Goal: Transaction & Acquisition: Purchase product/service

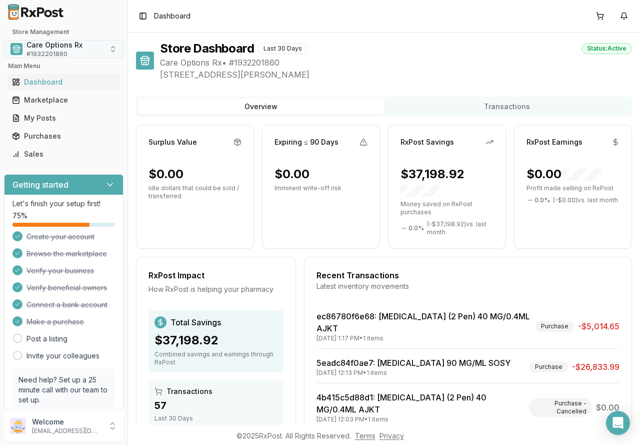
click at [66, 47] on span "Care Options Rx" at bounding box center [55, 45] width 56 height 10
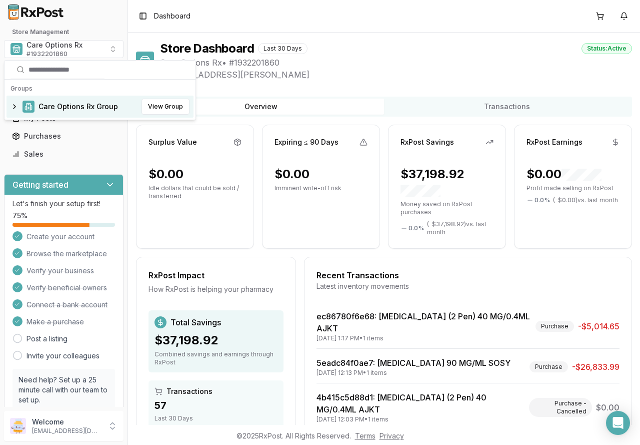
click at [78, 108] on span "Care Options Rx Group" at bounding box center [79, 107] width 80 height 10
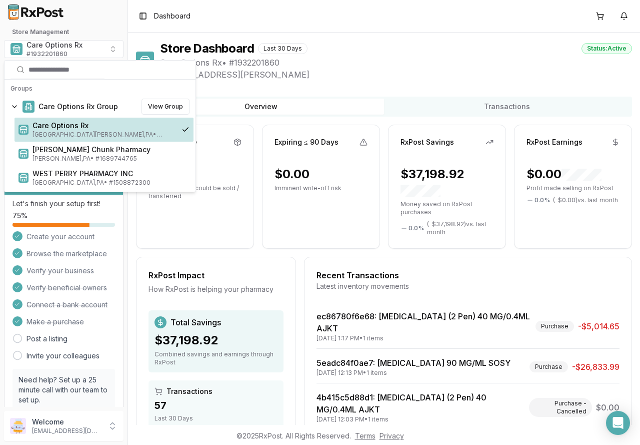
click at [66, 128] on span "Care Options Rx" at bounding box center [103, 126] width 141 height 10
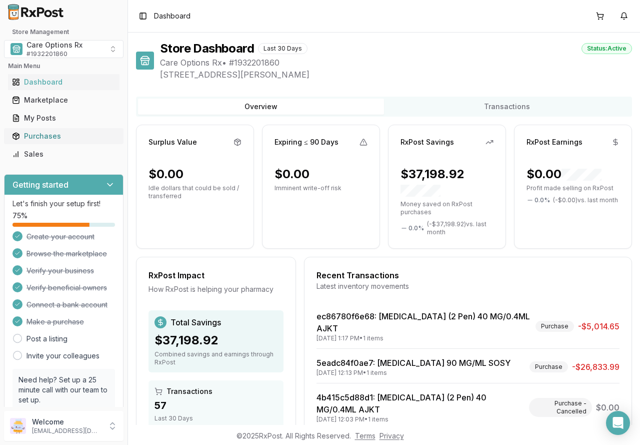
click at [39, 133] on div "Purchases" at bounding box center [64, 136] width 104 height 10
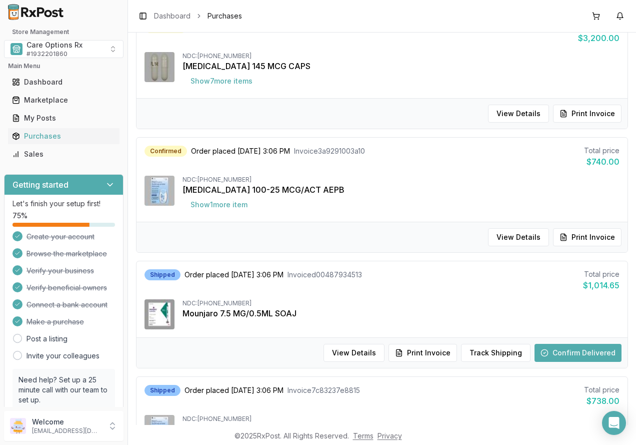
scroll to position [850, 0]
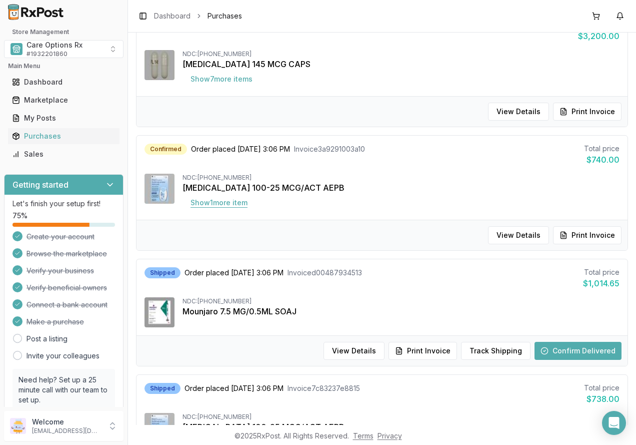
click at [229, 200] on button "Show 1 more item" at bounding box center [219, 203] width 73 height 18
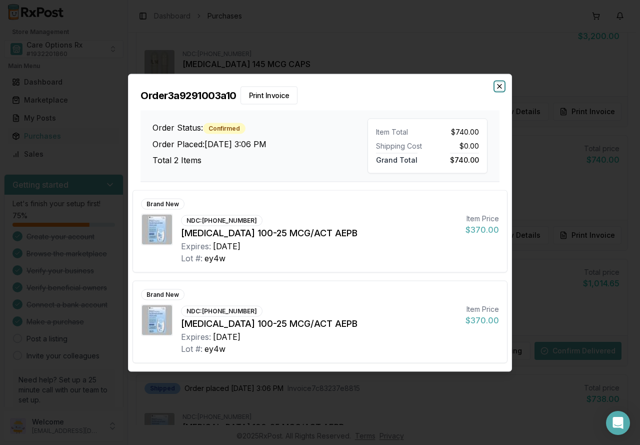
click at [501, 89] on icon "button" at bounding box center [500, 86] width 8 height 8
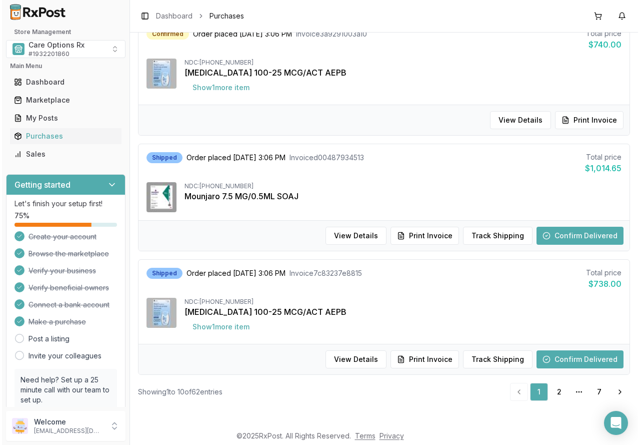
scroll to position [50, 0]
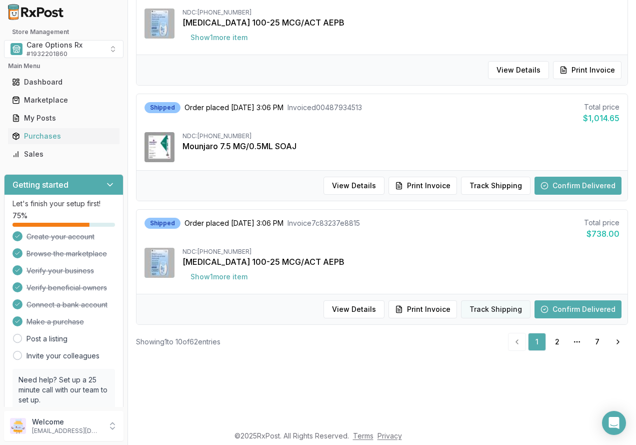
click at [479, 304] on button "Track Shipping" at bounding box center [496, 309] width 70 height 18
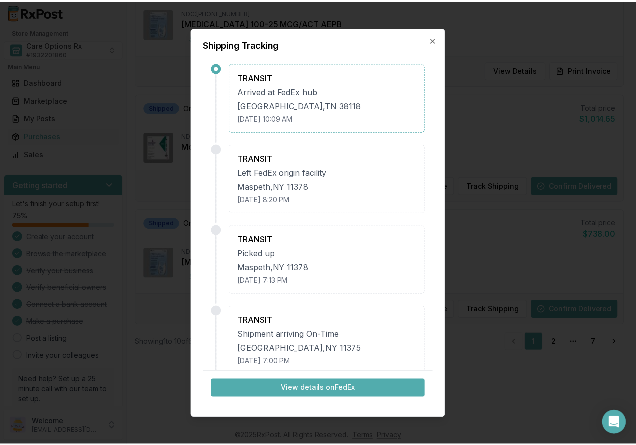
scroll to position [0, 0]
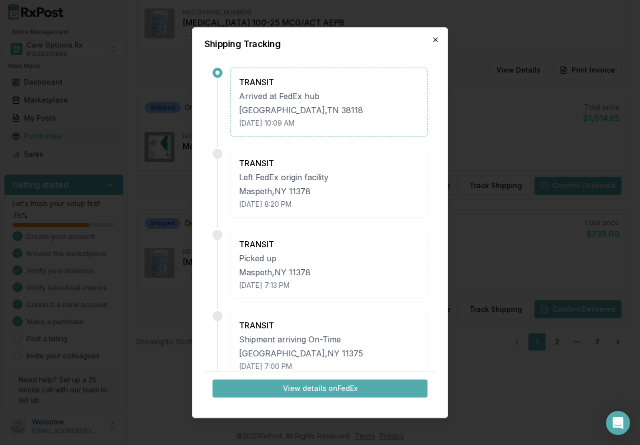
click at [435, 38] on icon "button" at bounding box center [436, 40] width 4 height 4
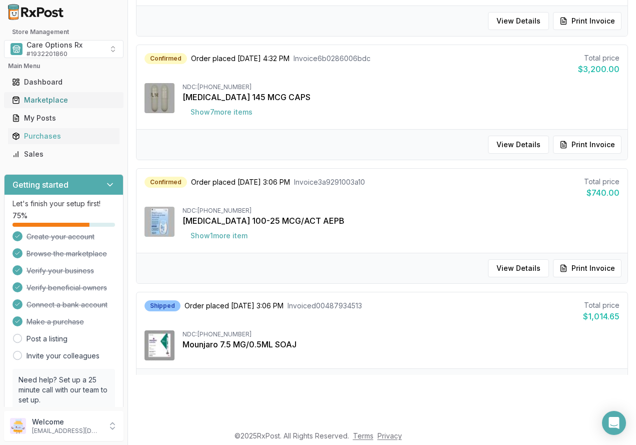
scroll to position [765, 0]
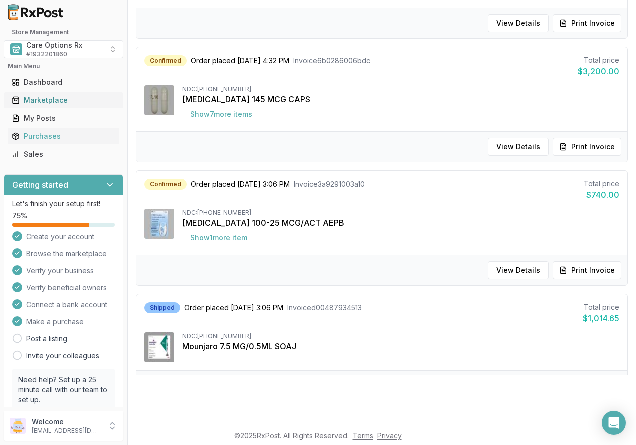
click at [48, 102] on div "Marketplace" at bounding box center [64, 100] width 104 height 10
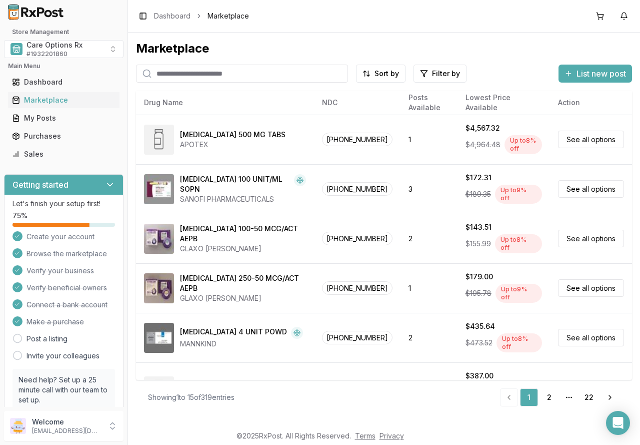
click at [168, 73] on input "search" at bounding box center [242, 74] width 212 height 18
type input "****"
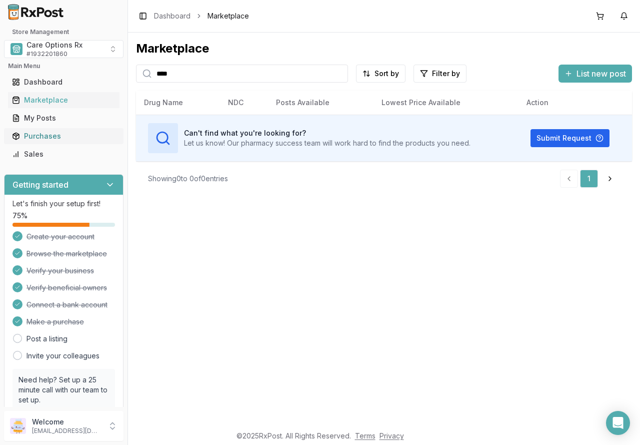
click at [29, 133] on div "Purchases" at bounding box center [64, 136] width 104 height 10
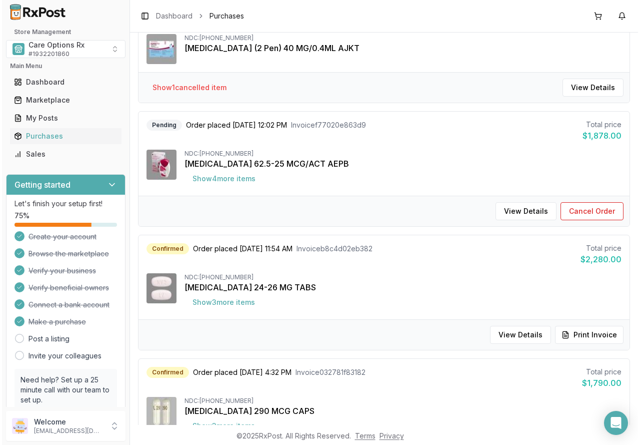
scroll to position [400, 0]
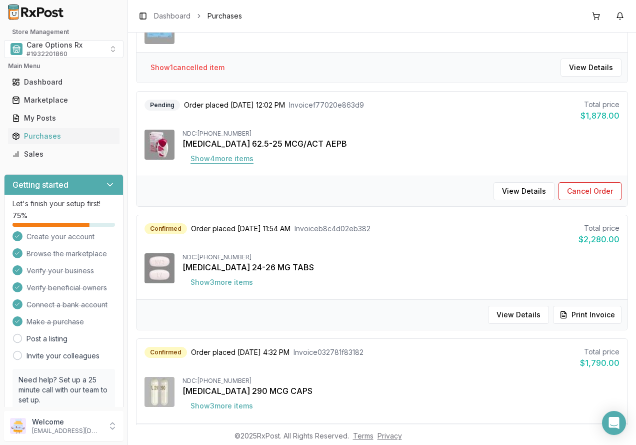
click at [208, 160] on button "Show 4 more item s" at bounding box center [222, 159] width 79 height 18
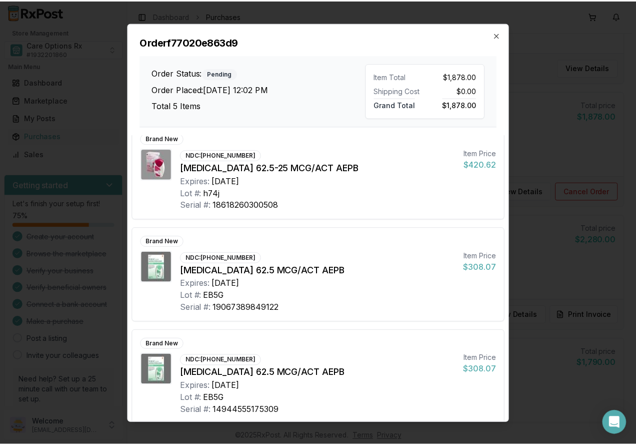
scroll to position [225, 0]
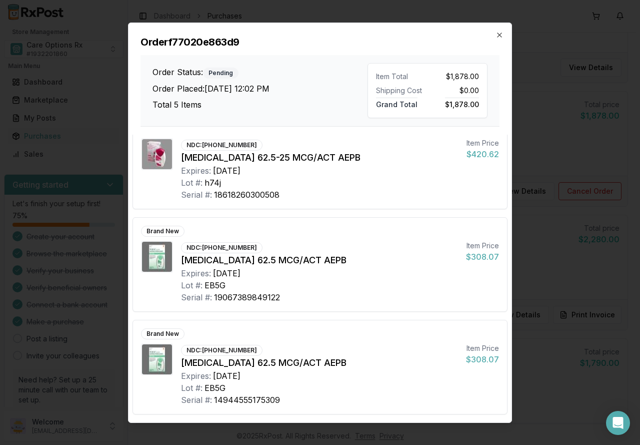
click at [493, 38] on h2 "Order f77020e863d9" at bounding box center [320, 42] width 359 height 14
click at [498, 36] on icon "button" at bounding box center [500, 35] width 8 height 8
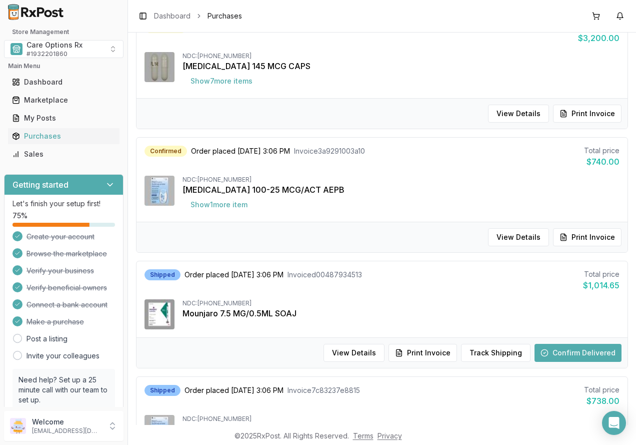
scroll to position [900, 0]
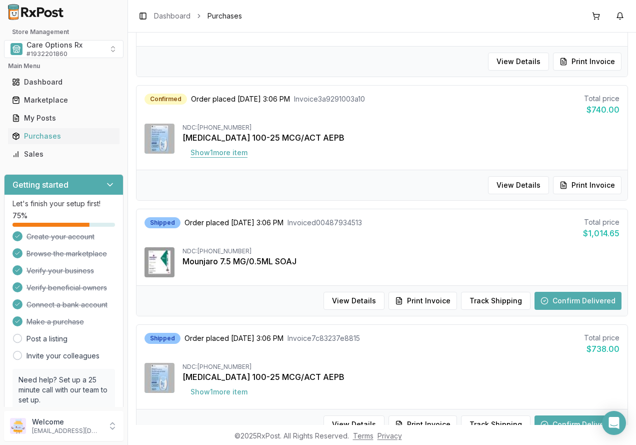
click at [216, 150] on button "Show 1 more item" at bounding box center [219, 153] width 73 height 18
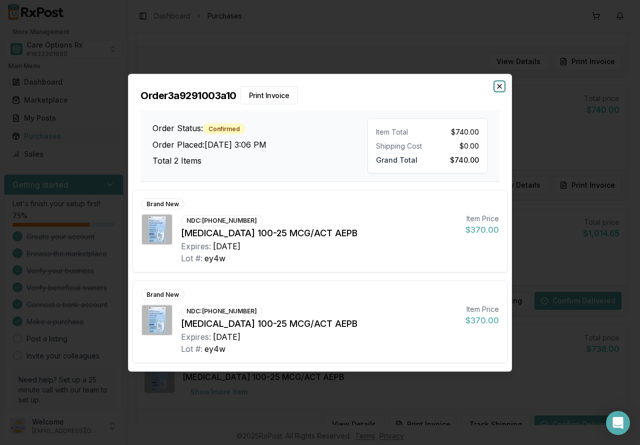
click at [500, 84] on icon "button" at bounding box center [500, 86] width 8 height 8
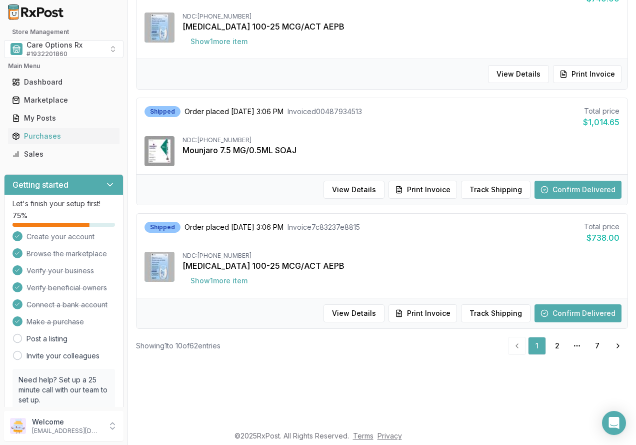
scroll to position [50, 0]
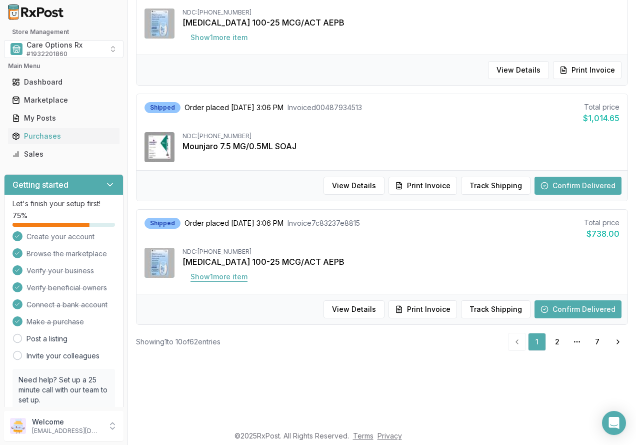
click at [205, 276] on button "Show 1 more item" at bounding box center [219, 277] width 73 height 18
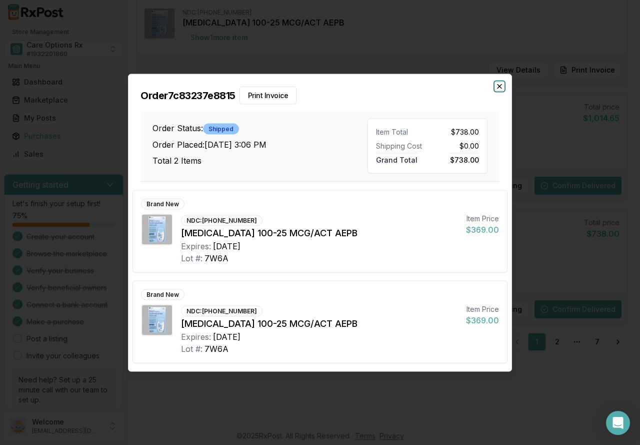
click at [501, 87] on icon "button" at bounding box center [500, 86] width 4 height 4
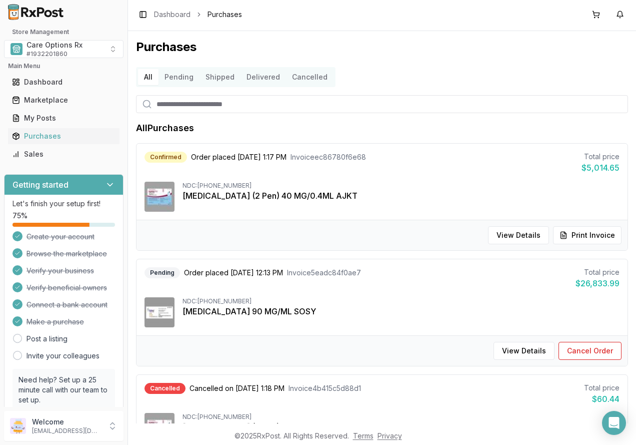
scroll to position [0, 0]
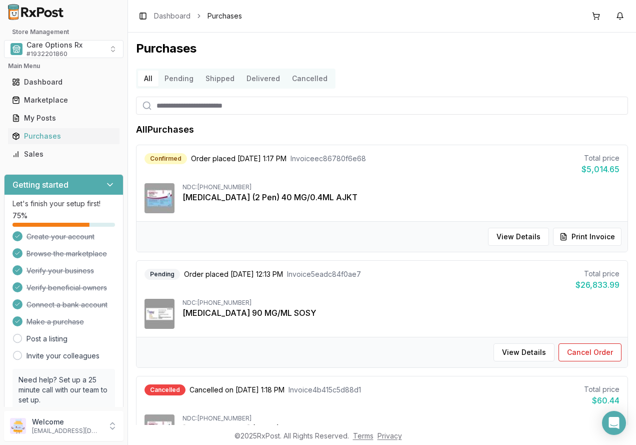
click at [255, 77] on button "Delivered" at bounding box center [264, 79] width 46 height 16
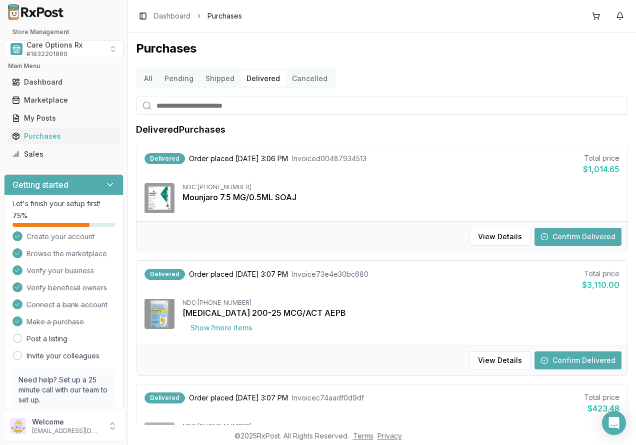
click at [577, 238] on button "Confirm Delivered" at bounding box center [578, 237] width 87 height 18
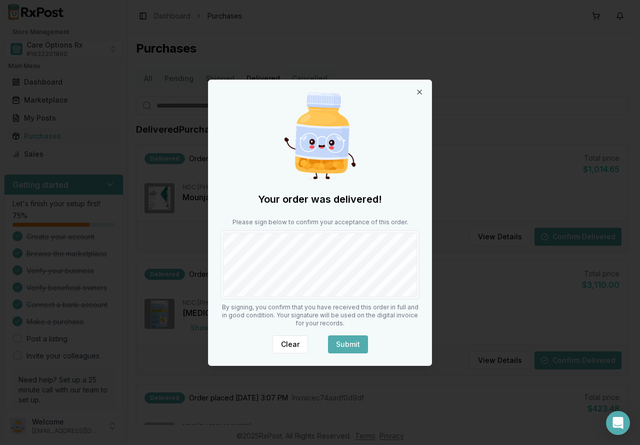
click at [340, 344] on button "Submit" at bounding box center [348, 344] width 40 height 18
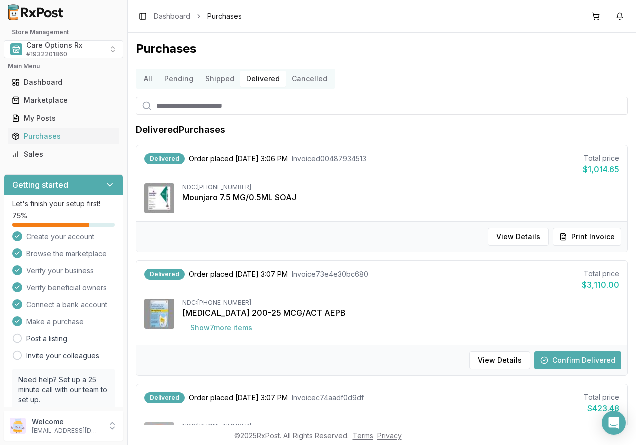
click at [554, 359] on button "Confirm Delivered" at bounding box center [578, 360] width 87 height 18
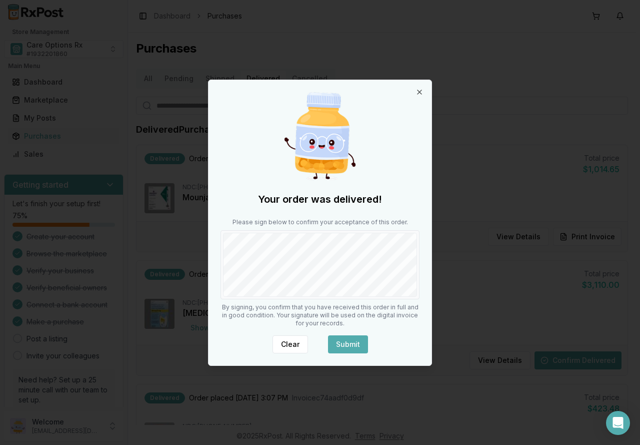
click at [346, 342] on button "Submit" at bounding box center [348, 344] width 40 height 18
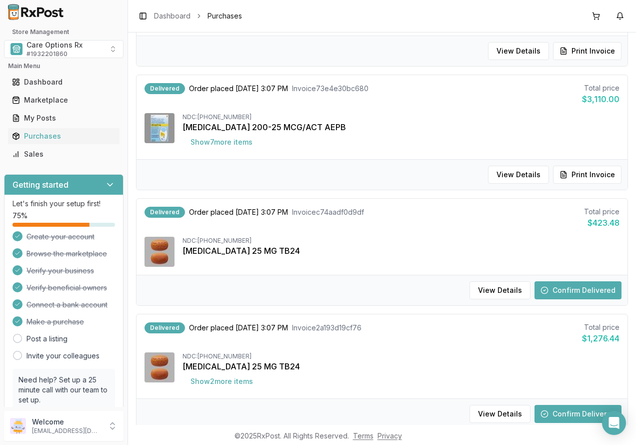
scroll to position [200, 0]
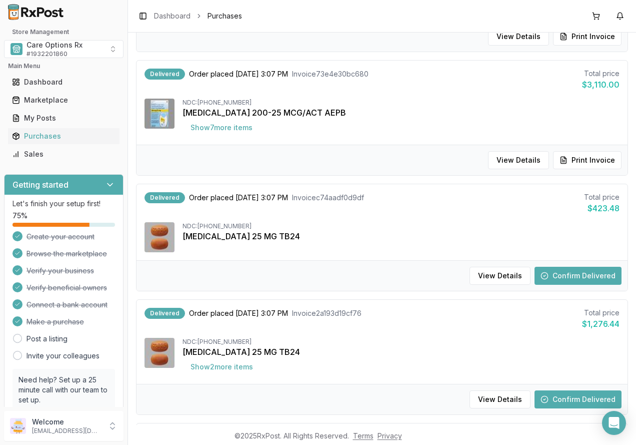
click at [560, 270] on button "Confirm Delivered" at bounding box center [578, 276] width 87 height 18
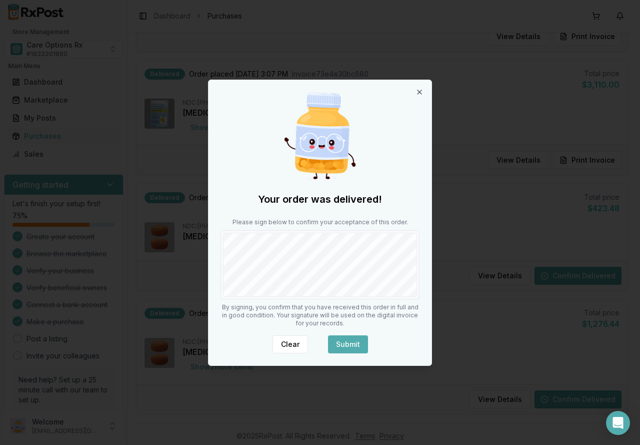
click at [336, 344] on button "Submit" at bounding box center [348, 344] width 40 height 18
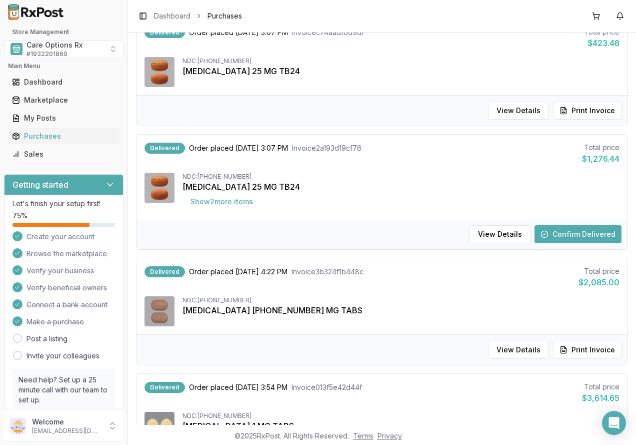
scroll to position [400, 0]
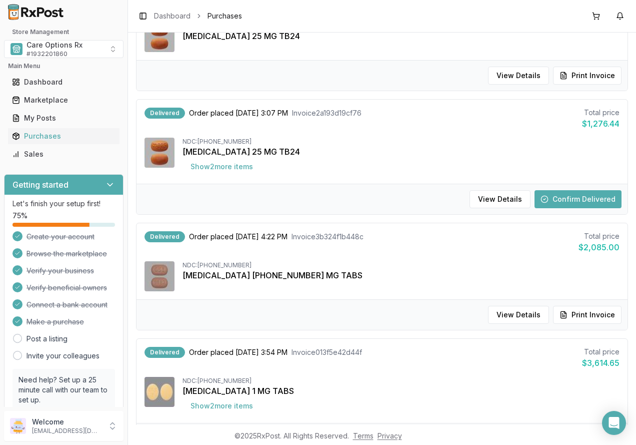
click at [564, 195] on button "Confirm Delivered" at bounding box center [578, 199] width 87 height 18
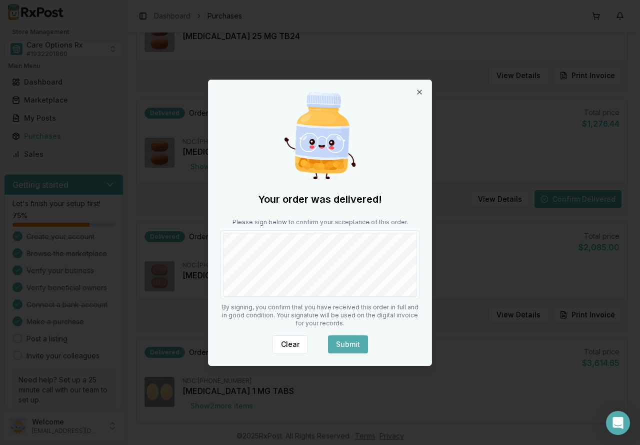
click at [342, 341] on button "Submit" at bounding box center [348, 344] width 40 height 18
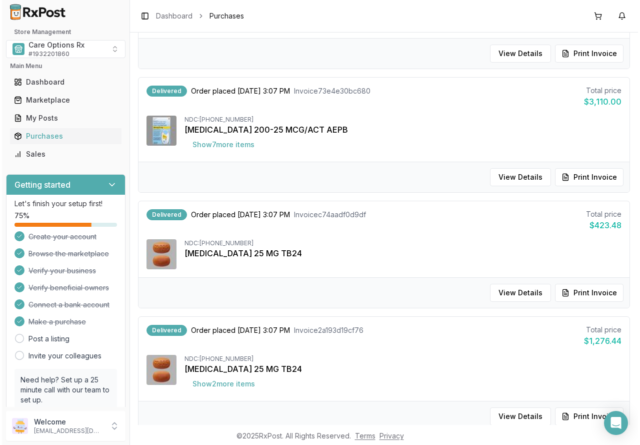
scroll to position [0, 0]
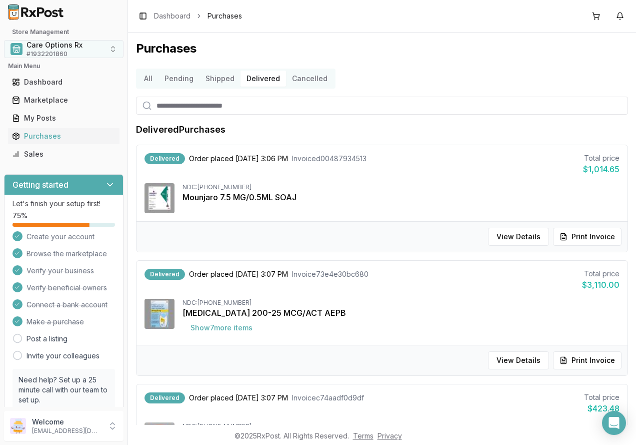
click at [45, 49] on span "Care Options Rx" at bounding box center [55, 45] width 56 height 10
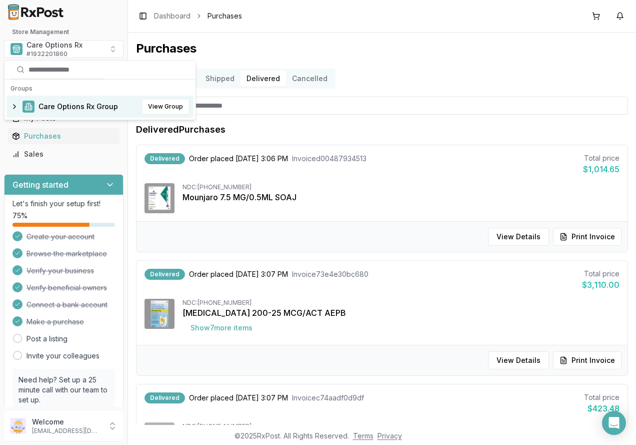
click at [50, 102] on span "Care Options Rx Group" at bounding box center [79, 107] width 80 height 10
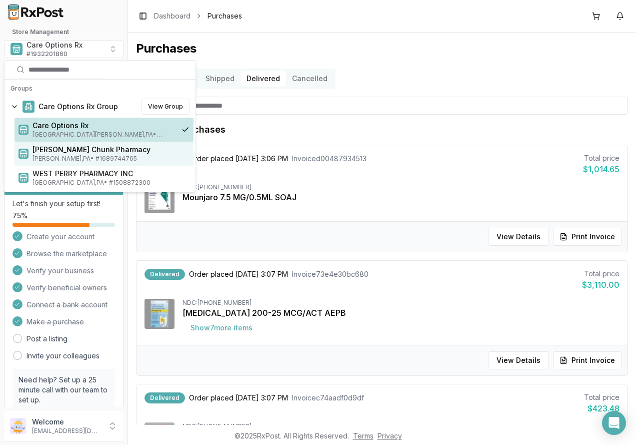
click at [57, 151] on span "[PERSON_NAME] Chunk Pharmacy" at bounding box center [111, 150] width 157 height 10
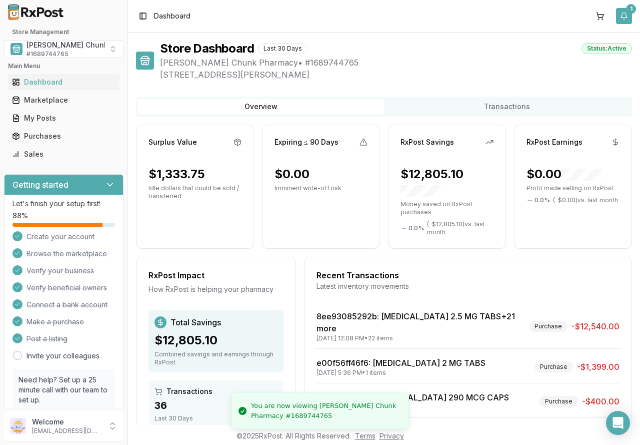
click at [623, 17] on button "1" at bounding box center [624, 16] width 16 height 16
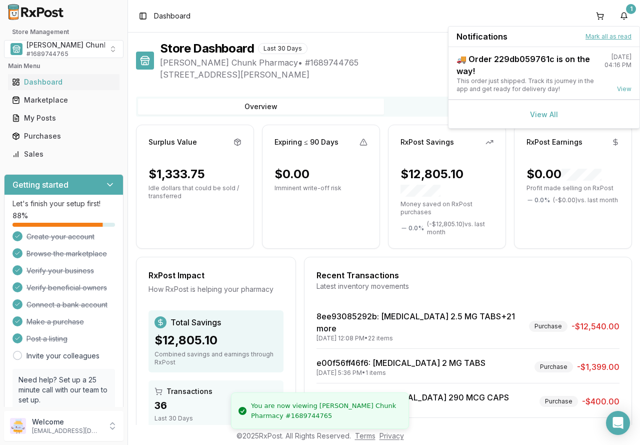
click at [597, 39] on button "Mark all as read" at bounding box center [609, 37] width 46 height 8
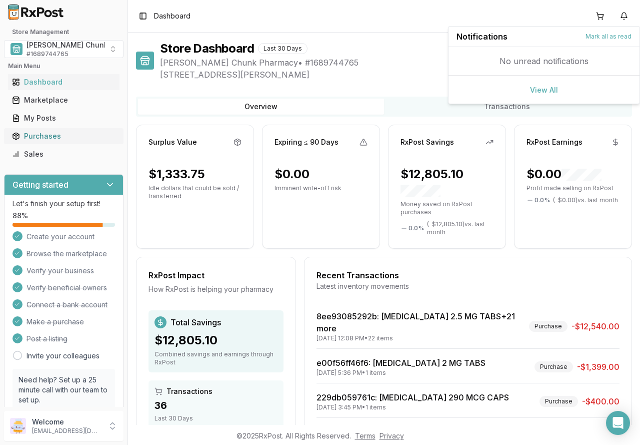
click at [36, 135] on div "Purchases" at bounding box center [64, 136] width 104 height 10
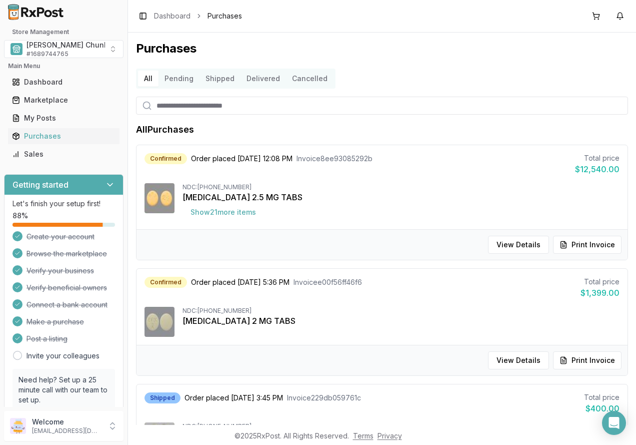
click at [251, 78] on button "Delivered" at bounding box center [264, 79] width 46 height 16
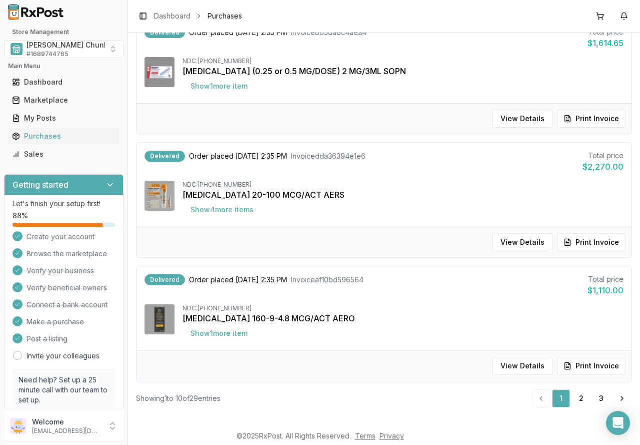
scroll to position [965, 0]
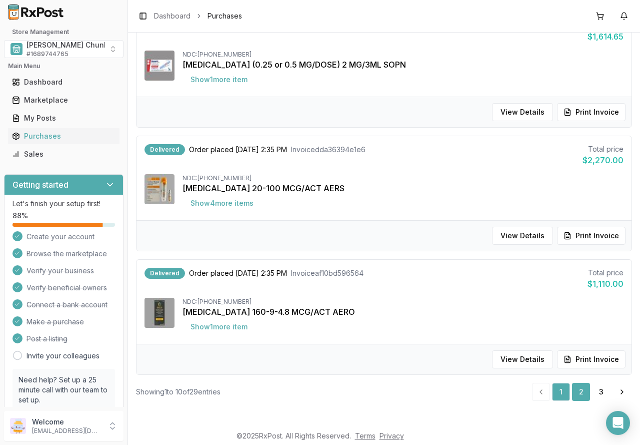
click at [576, 397] on link "2" at bounding box center [581, 392] width 18 height 18
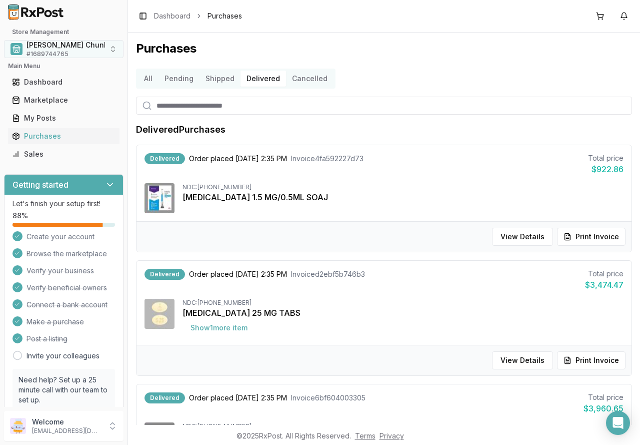
click at [55, 48] on span "[PERSON_NAME] Chunk Pharmacy" at bounding box center [86, 45] width 118 height 10
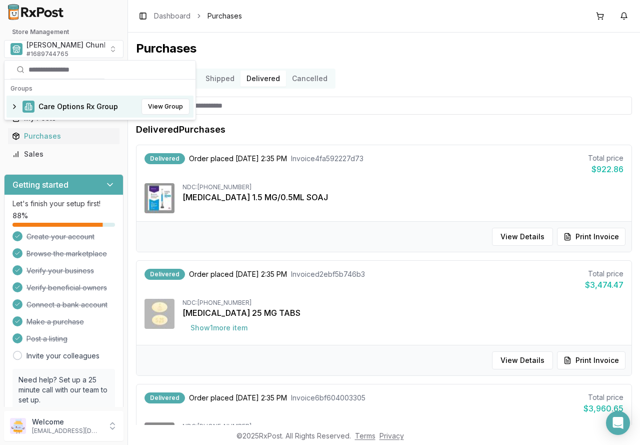
click at [49, 107] on span "Care Options Rx Group" at bounding box center [79, 107] width 80 height 10
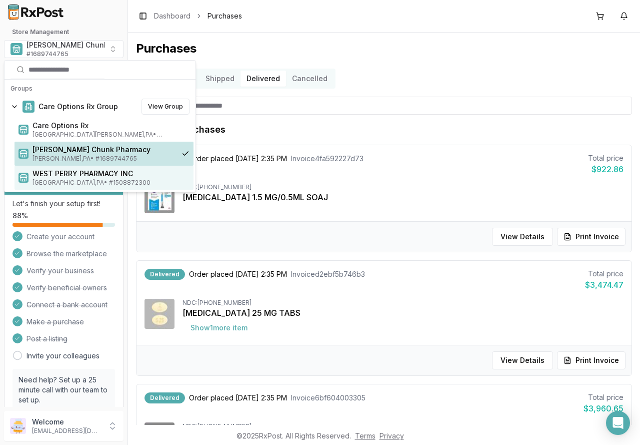
click at [47, 175] on span "WEST PERRY PHARMACY INC" at bounding box center [111, 174] width 157 height 10
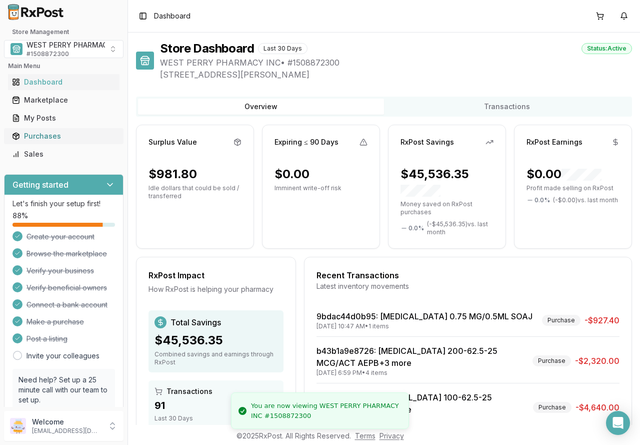
click at [39, 134] on div "Purchases" at bounding box center [64, 136] width 104 height 10
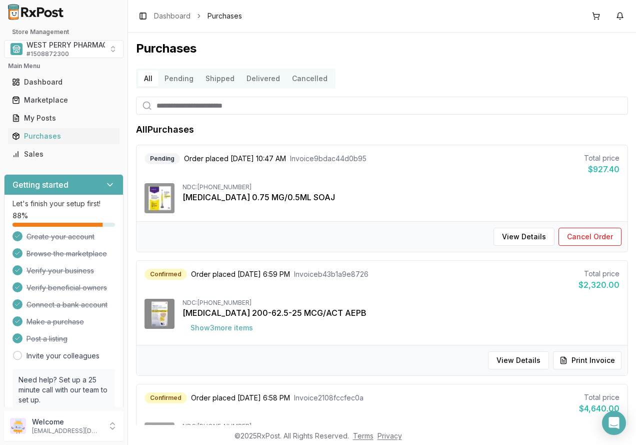
click at [262, 81] on button "Delivered" at bounding box center [264, 79] width 46 height 16
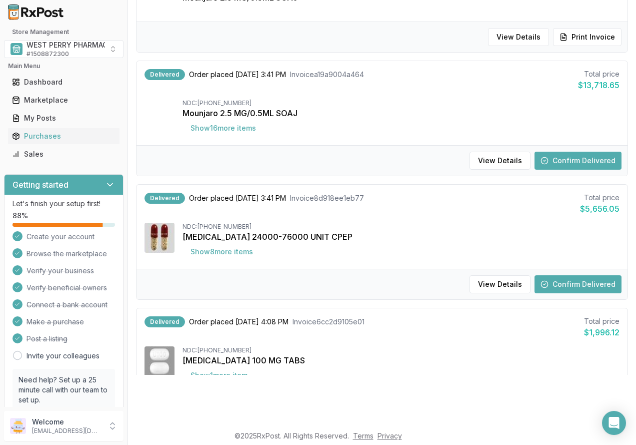
scroll to position [631, 0]
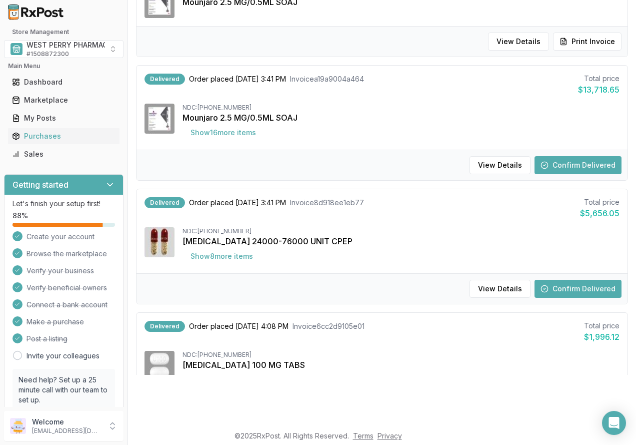
click at [565, 287] on button "Confirm Delivered" at bounding box center [578, 289] width 87 height 18
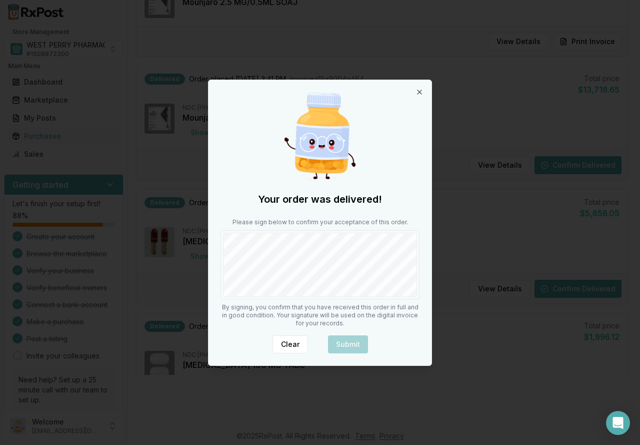
click at [348, 300] on div "Your order was delivered! Please sign below to confirm your acceptance of this …" at bounding box center [320, 222] width 223 height 285
click at [346, 337] on button "Submit" at bounding box center [348, 344] width 40 height 18
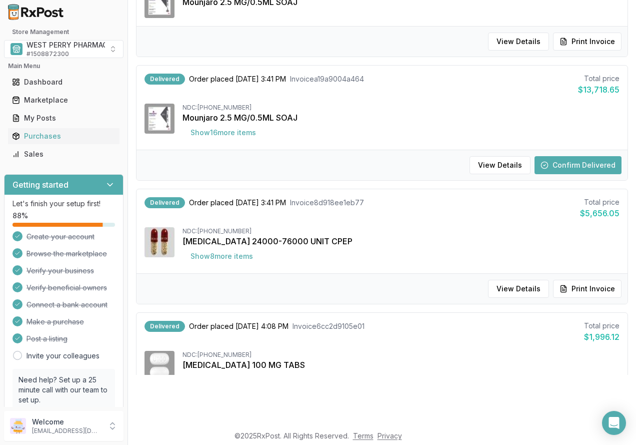
click at [554, 170] on button "Confirm Delivered" at bounding box center [578, 165] width 87 height 18
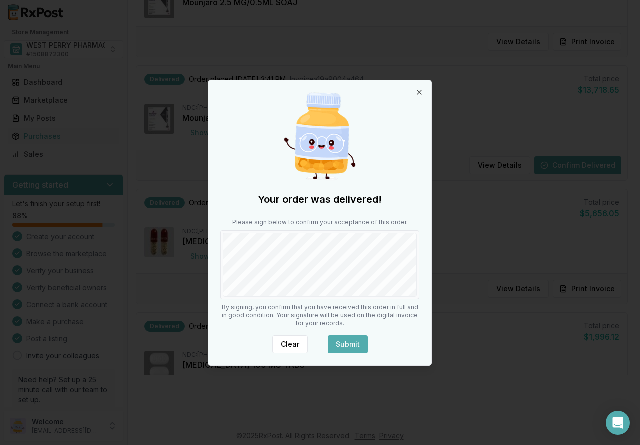
click at [346, 346] on button "Submit" at bounding box center [348, 344] width 40 height 18
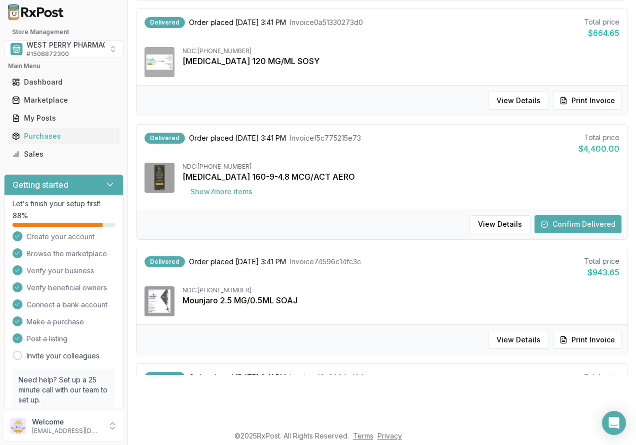
scroll to position [331, 0]
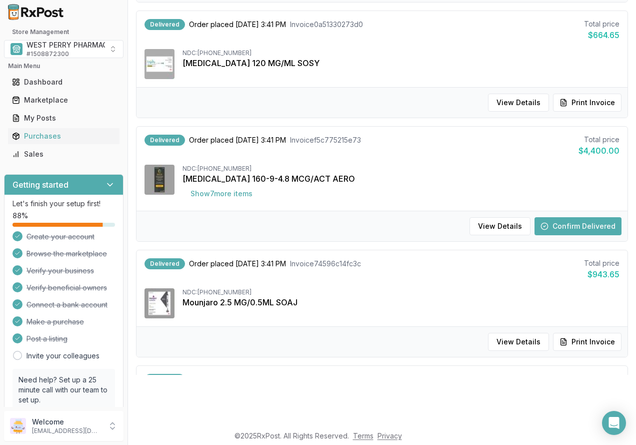
click at [554, 224] on button "Confirm Delivered" at bounding box center [578, 226] width 87 height 18
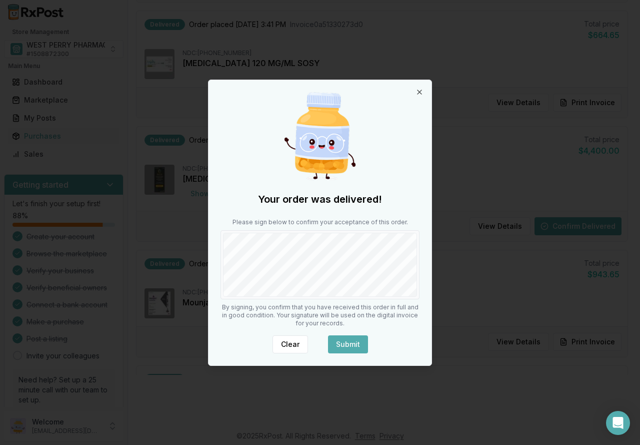
click at [340, 343] on button "Submit" at bounding box center [348, 344] width 40 height 18
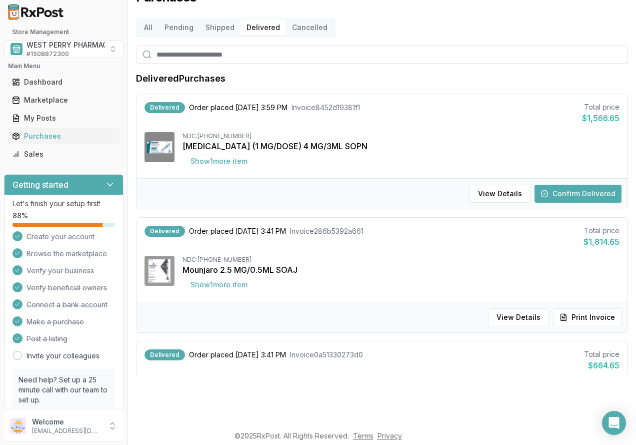
scroll to position [0, 0]
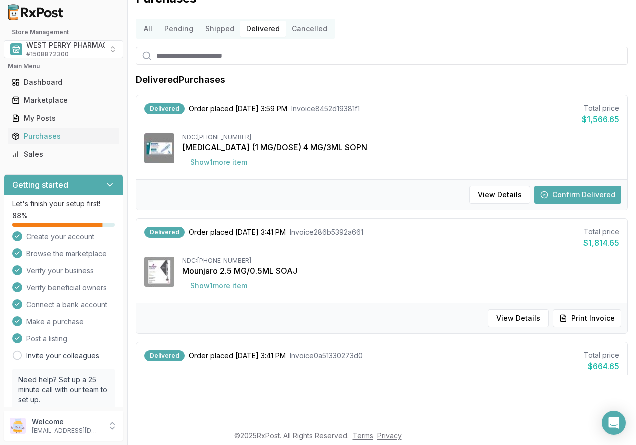
click at [573, 190] on button "Confirm Delivered" at bounding box center [578, 195] width 87 height 18
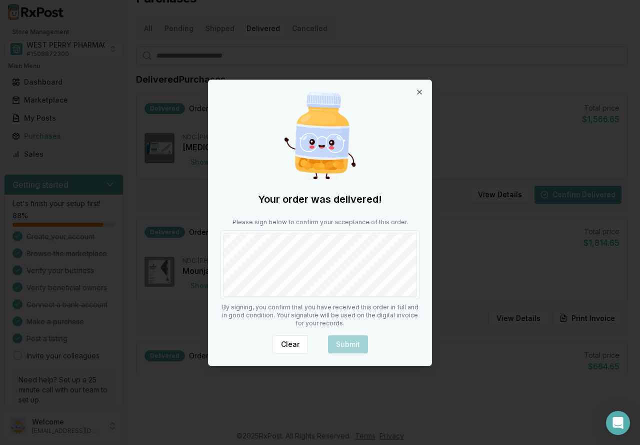
click at [338, 314] on div "Your order was delivered! Please sign below to confirm your acceptance of this …" at bounding box center [320, 222] width 223 height 285
click at [336, 342] on button "Submit" at bounding box center [348, 344] width 40 height 18
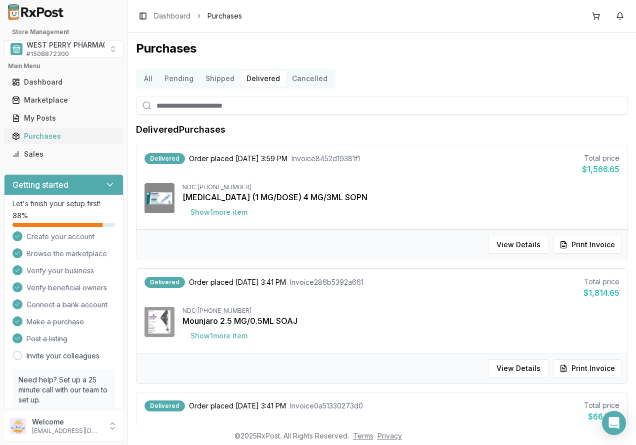
click at [42, 137] on div "Purchases" at bounding box center [64, 136] width 104 height 10
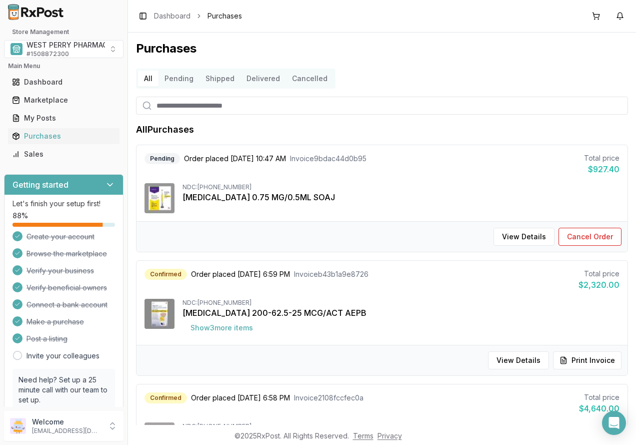
click at [359, 54] on h1 "Purchases" at bounding box center [382, 49] width 492 height 16
click at [42, 137] on div "Purchases" at bounding box center [64, 136] width 104 height 10
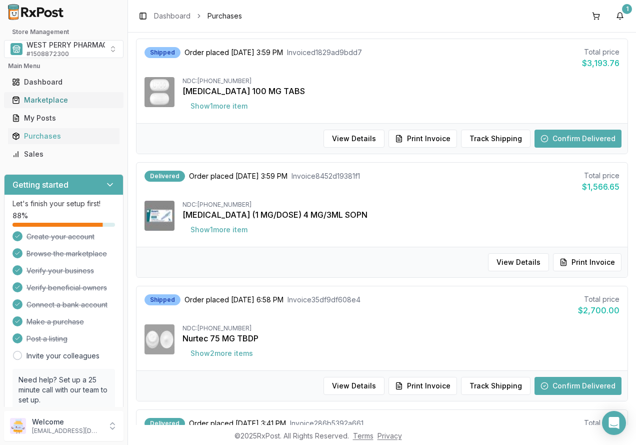
click at [46, 101] on div "Marketplace" at bounding box center [64, 100] width 104 height 10
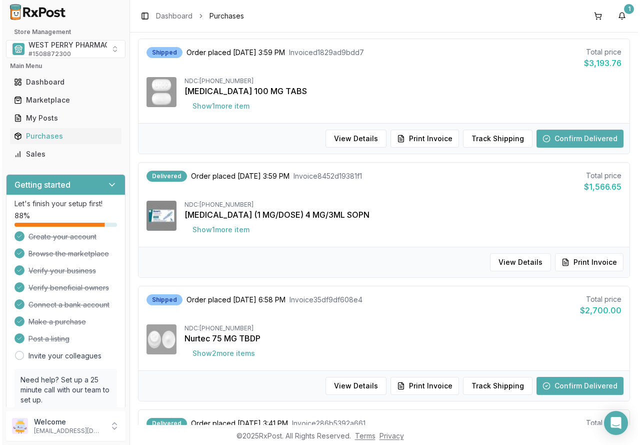
scroll to position [1, 0]
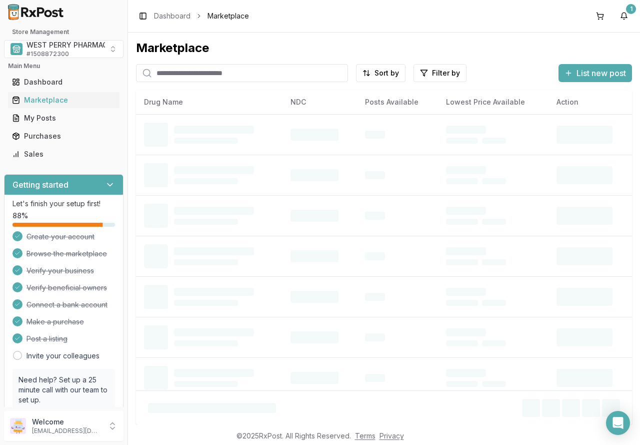
click at [183, 72] on input "search" at bounding box center [242, 73] width 212 height 18
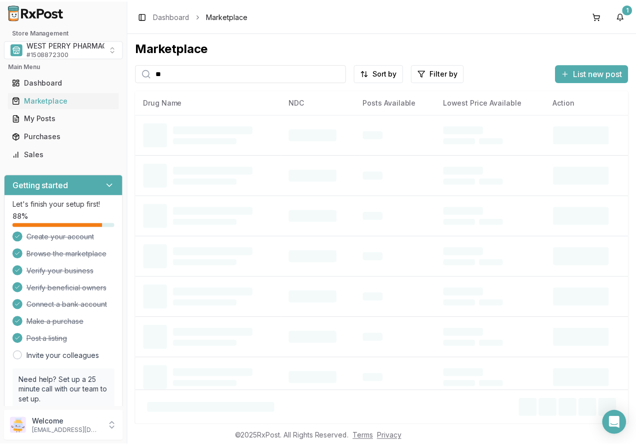
scroll to position [0, 0]
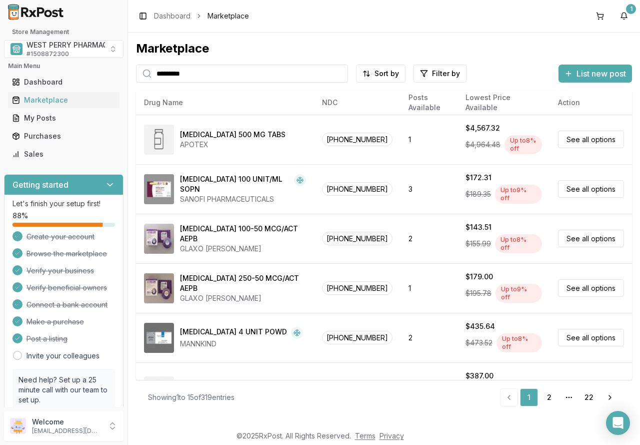
type input "*********"
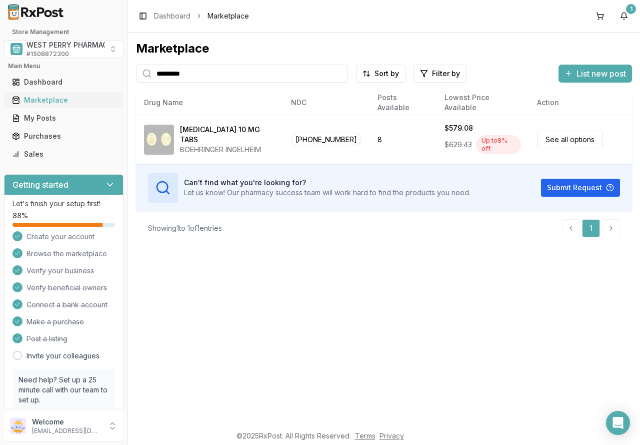
click at [38, 96] on div "Marketplace" at bounding box center [64, 100] width 104 height 10
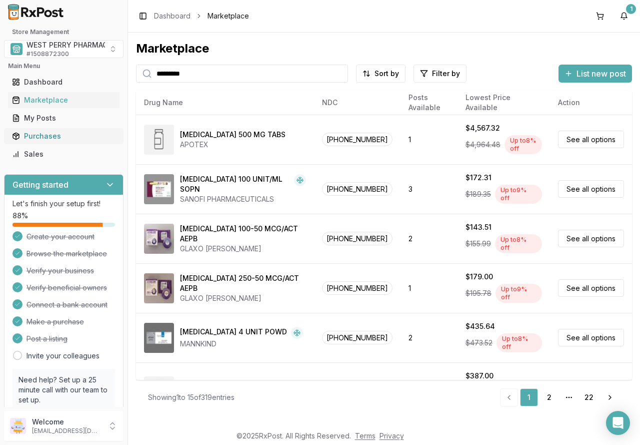
click at [23, 133] on div "Purchases" at bounding box center [64, 136] width 104 height 10
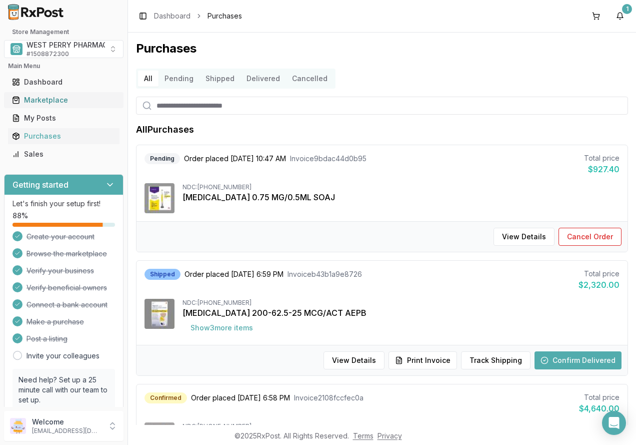
click at [56, 98] on div "Marketplace" at bounding box center [64, 100] width 104 height 10
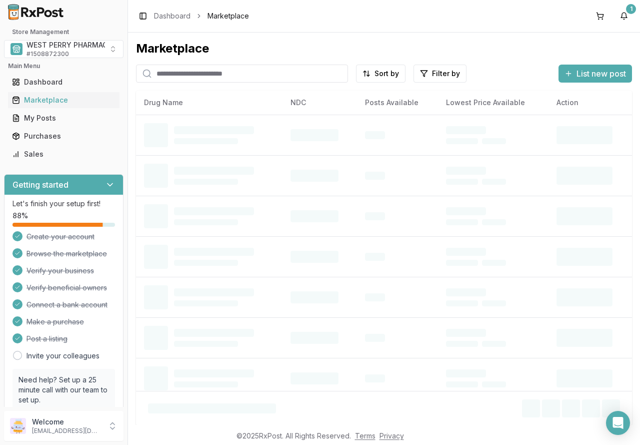
click at [162, 76] on input "search" at bounding box center [242, 74] width 212 height 18
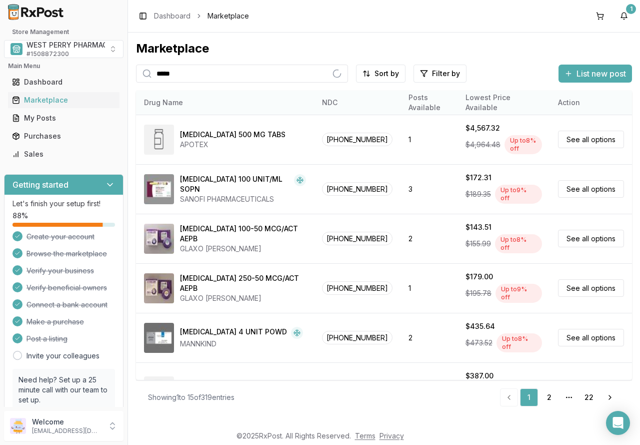
type input "********"
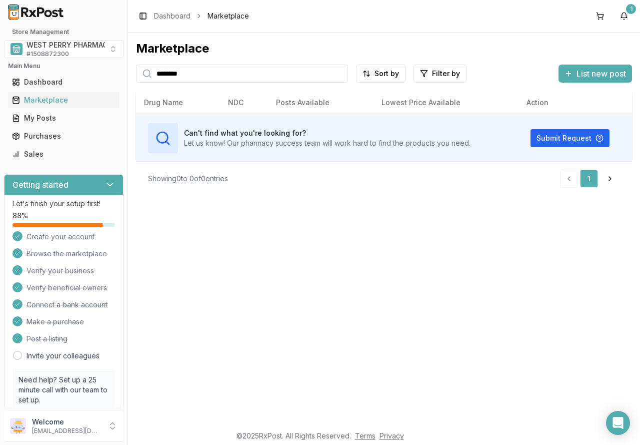
click at [340, 75] on input "********" at bounding box center [242, 74] width 212 height 18
click at [327, 77] on input "search" at bounding box center [242, 74] width 212 height 18
drag, startPoint x: 217, startPoint y: 70, endPoint x: 117, endPoint y: 72, distance: 100.6
click at [117, 72] on div "**********" at bounding box center [320, 222] width 640 height 445
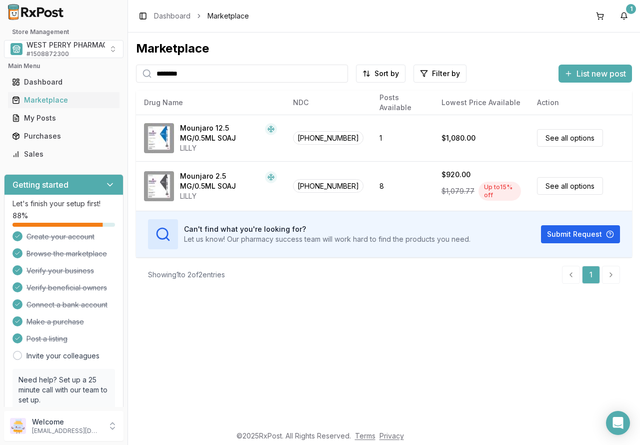
drag, startPoint x: 205, startPoint y: 75, endPoint x: 107, endPoint y: 63, distance: 98.7
click at [107, 63] on div "Store Management WEST PERRY PHARMACY INC # 1508872300 Main Menu Dashboard Marke…" at bounding box center [320, 222] width 640 height 445
type input "*******"
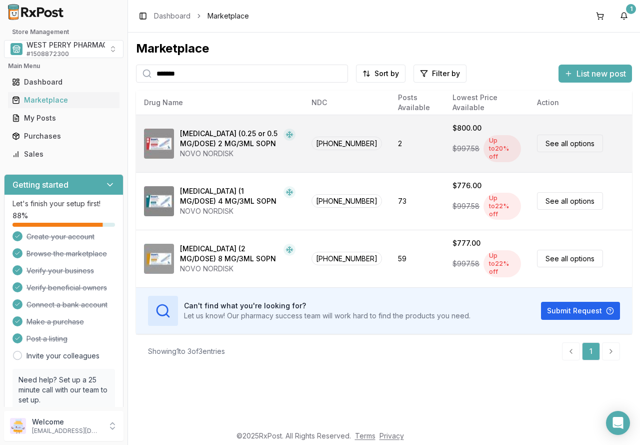
click at [222, 140] on div "[MEDICAL_DATA] (0.25 or 0.5 MG/DOSE) 2 MG/3ML SOPN" at bounding box center [230, 139] width 100 height 20
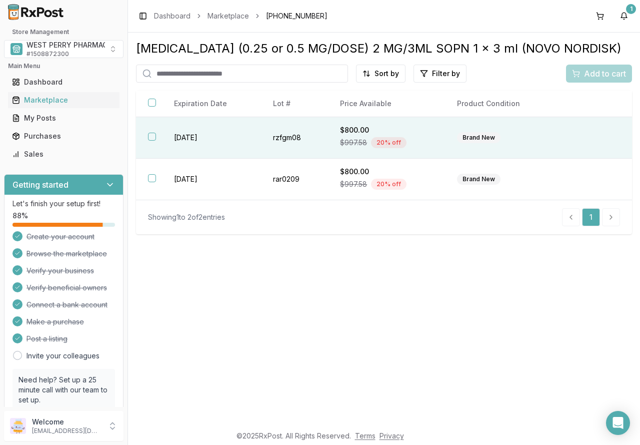
drag, startPoint x: 159, startPoint y: 136, endPoint x: 158, endPoint y: 145, distance: 9.0
click at [159, 136] on th at bounding box center [149, 138] width 26 height 42
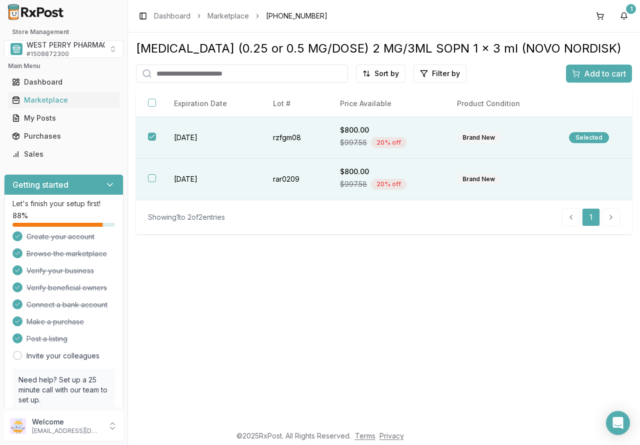
click at [160, 176] on th at bounding box center [149, 180] width 26 height 42
click at [608, 75] on span "Add to cart" at bounding box center [605, 74] width 42 height 12
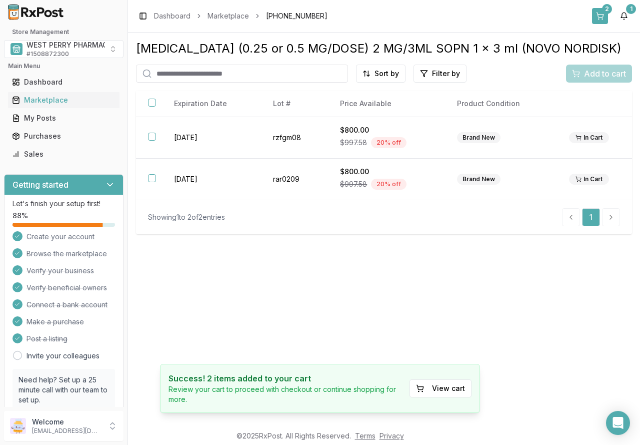
click at [602, 16] on button "2" at bounding box center [600, 16] width 16 height 16
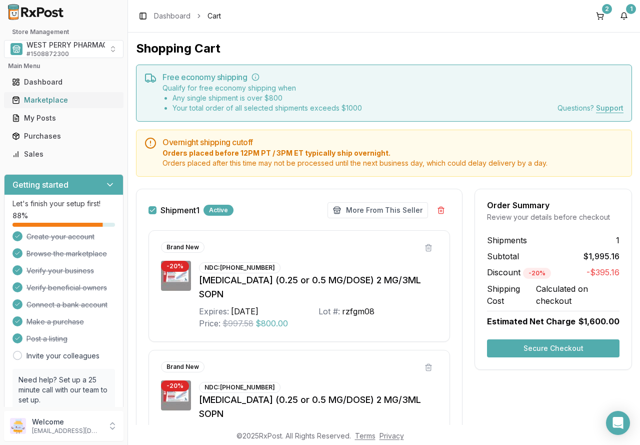
click at [42, 100] on div "Marketplace" at bounding box center [64, 100] width 104 height 10
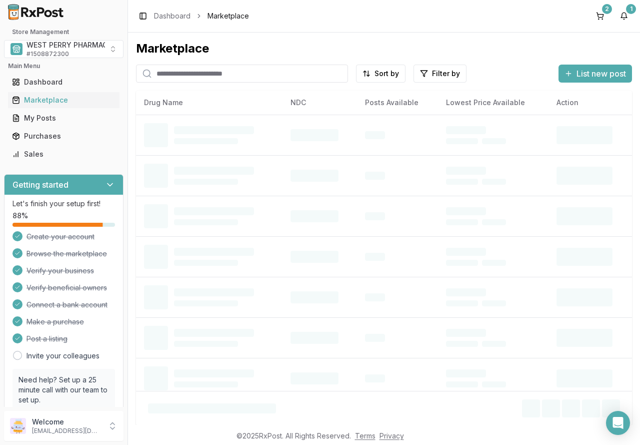
click at [200, 78] on input "search" at bounding box center [242, 74] width 212 height 18
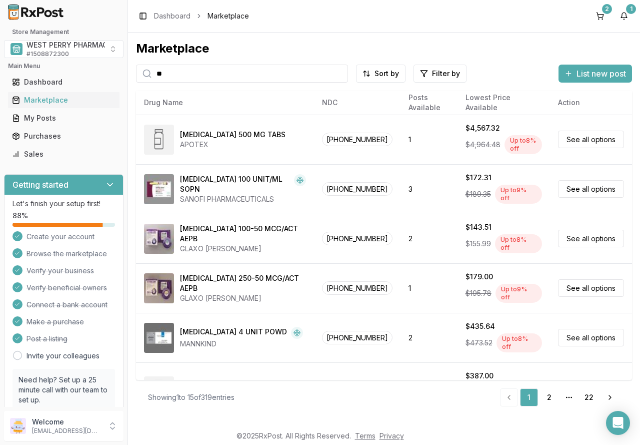
type input "*"
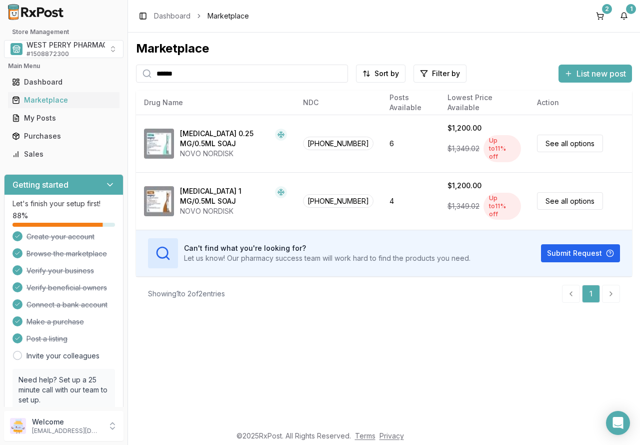
click at [134, 68] on div "Marketplace ****** Sort by Filter by List new post Card Table NDC: [PHONE_NUMBE…" at bounding box center [384, 229] width 512 height 392
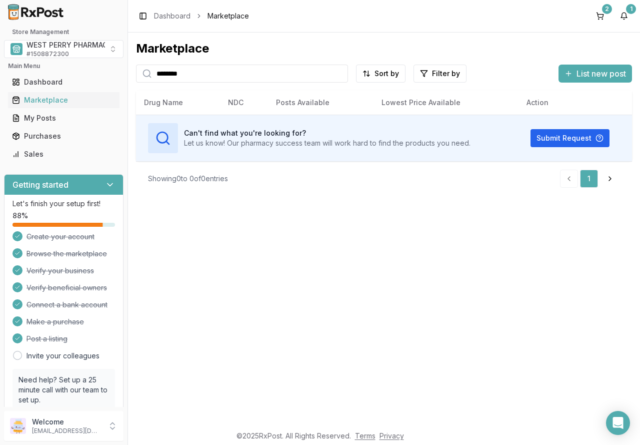
drag, startPoint x: 209, startPoint y: 72, endPoint x: 134, endPoint y: 62, distance: 75.8
click at [134, 62] on div "Marketplace ******** Sort by Filter by List new post Card Table Can't find what…" at bounding box center [384, 229] width 512 height 392
type input "*******"
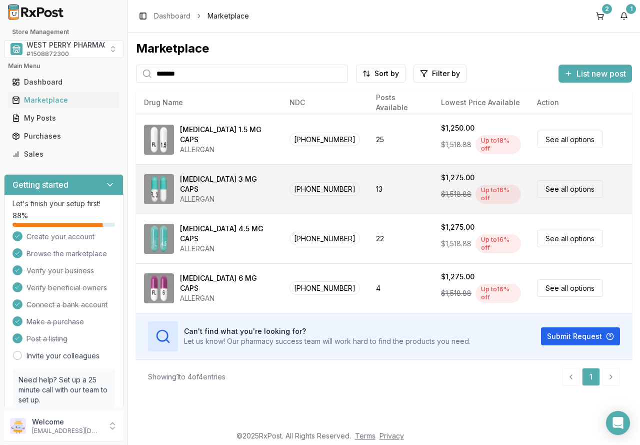
click at [199, 194] on div "ALLERGAN" at bounding box center [227, 199] width 94 height 10
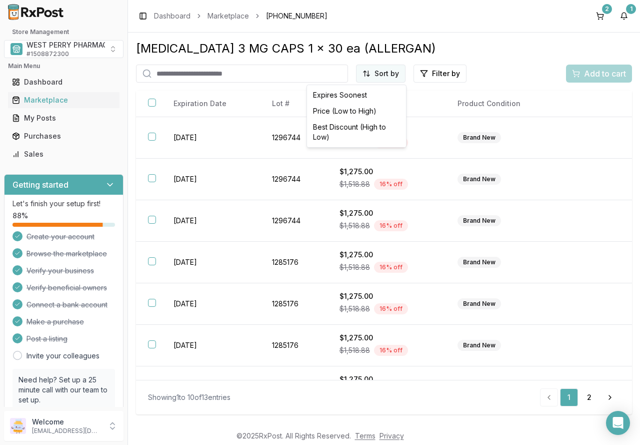
click at [383, 74] on html "Store Management WEST PERRY PHARMACY INC # 1508872300 Main Menu Dashboard Marke…" at bounding box center [320, 222] width 640 height 445
click at [379, 126] on div "Best Discount (High to Low)" at bounding box center [356, 132] width 95 height 26
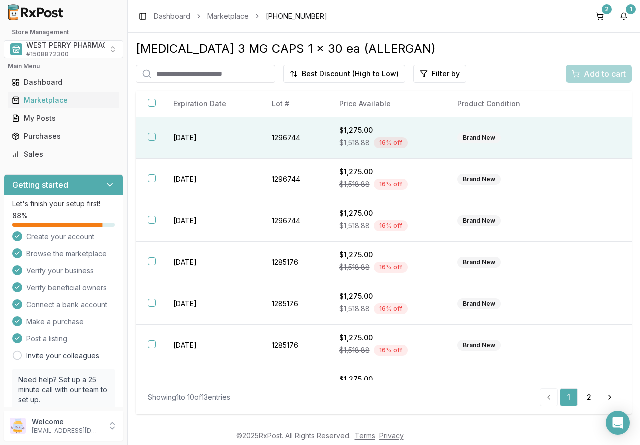
click at [193, 139] on td "[DATE]" at bounding box center [211, 138] width 99 height 42
click at [604, 71] on span "Add to cart" at bounding box center [605, 74] width 42 height 12
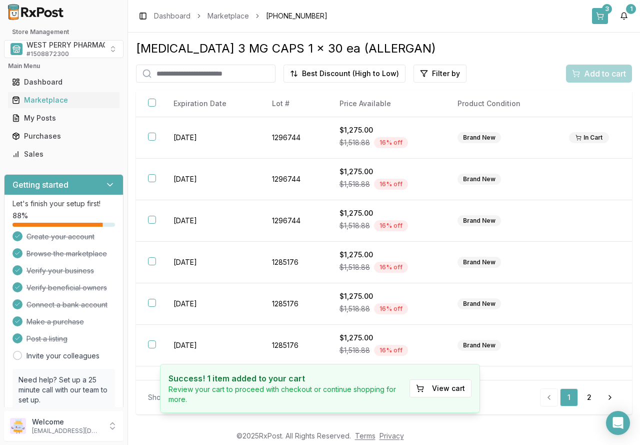
click at [605, 20] on button "3" at bounding box center [600, 16] width 16 height 16
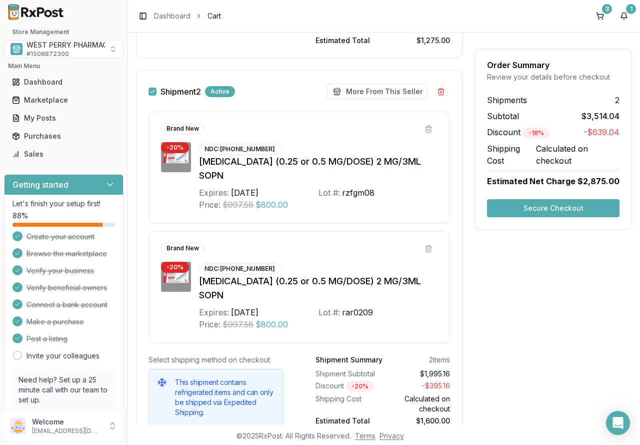
scroll to position [416, 0]
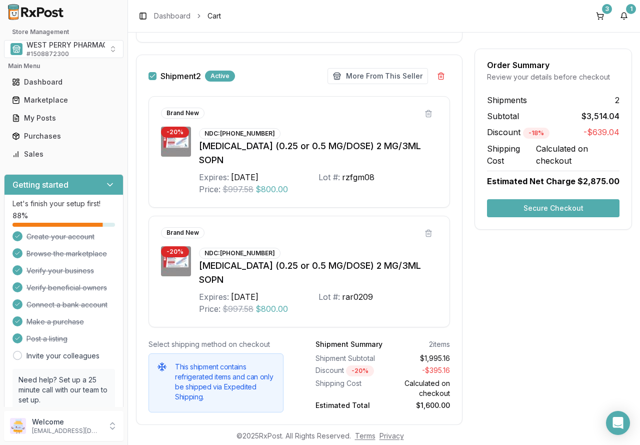
click at [533, 210] on button "Secure Checkout" at bounding box center [553, 208] width 133 height 18
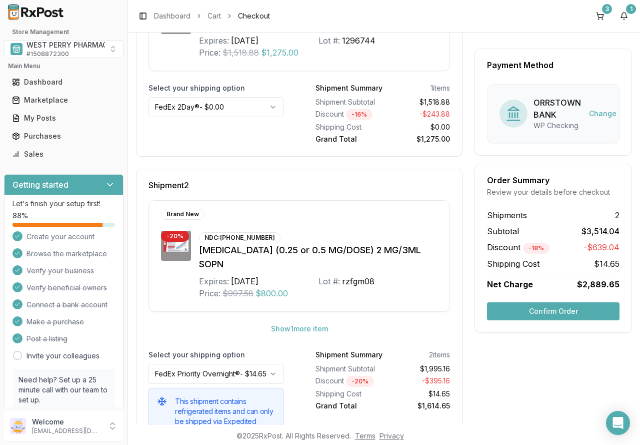
scroll to position [278, 0]
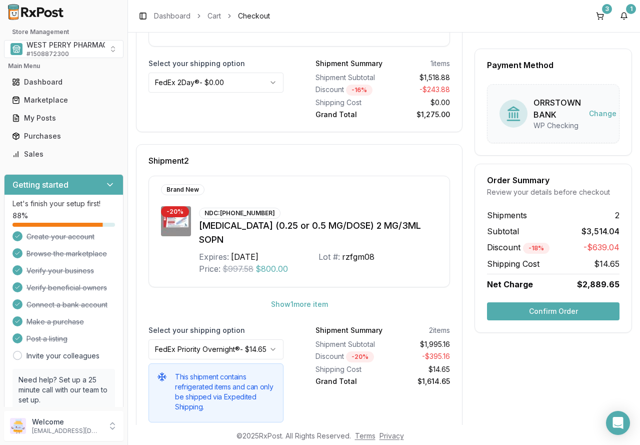
click at [520, 314] on button "Confirm Order" at bounding box center [553, 311] width 133 height 18
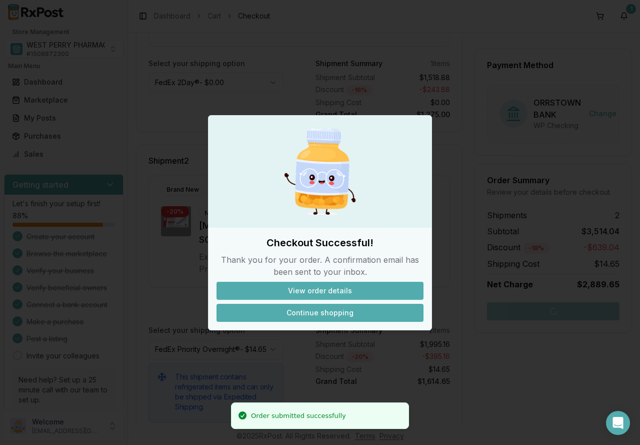
click at [308, 311] on button "Continue shopping" at bounding box center [320, 313] width 207 height 18
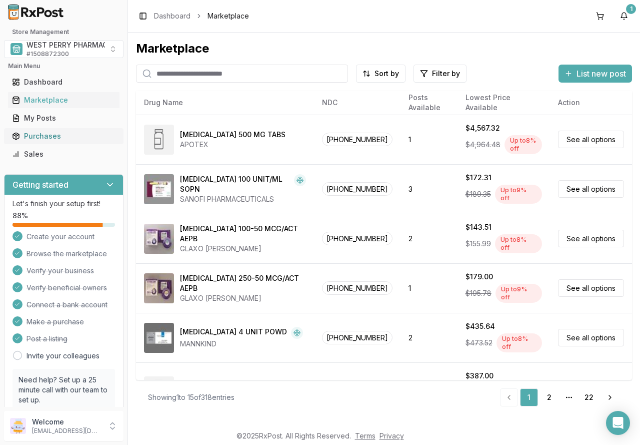
click at [42, 136] on div "Purchases" at bounding box center [64, 136] width 104 height 10
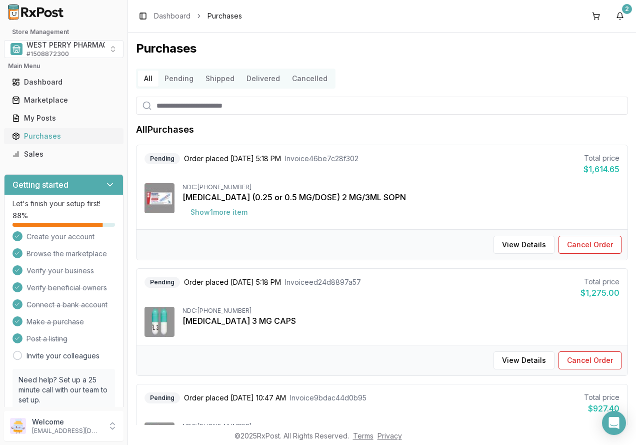
click at [44, 135] on div "Purchases" at bounding box center [64, 136] width 104 height 10
click at [216, 78] on button "Shipped" at bounding box center [220, 79] width 41 height 16
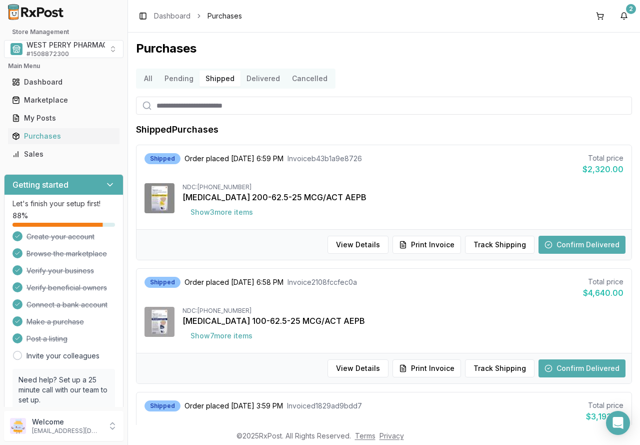
click at [172, 74] on button "Pending" at bounding box center [179, 79] width 41 height 16
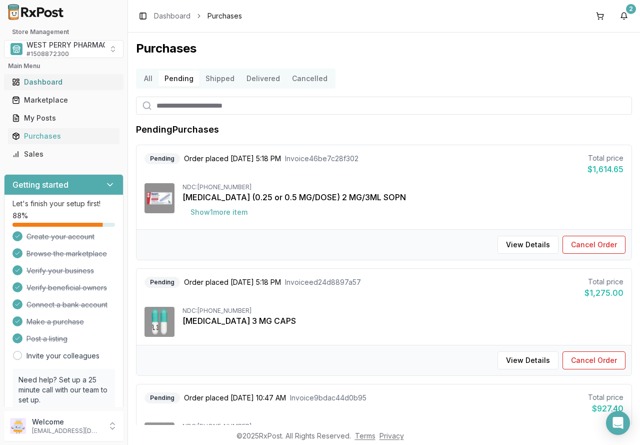
click at [41, 82] on div "Dashboard" at bounding box center [64, 82] width 104 height 10
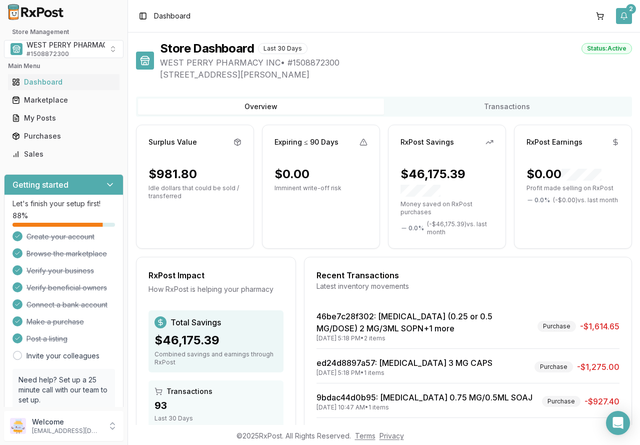
click at [624, 21] on button "2" at bounding box center [624, 16] width 16 height 16
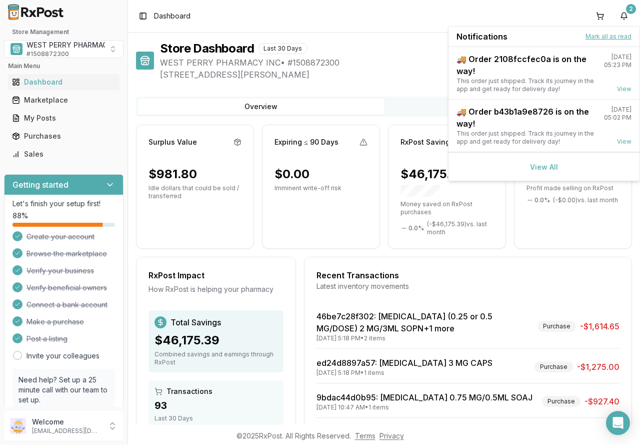
click at [619, 40] on button "Mark all as read" at bounding box center [609, 37] width 46 height 8
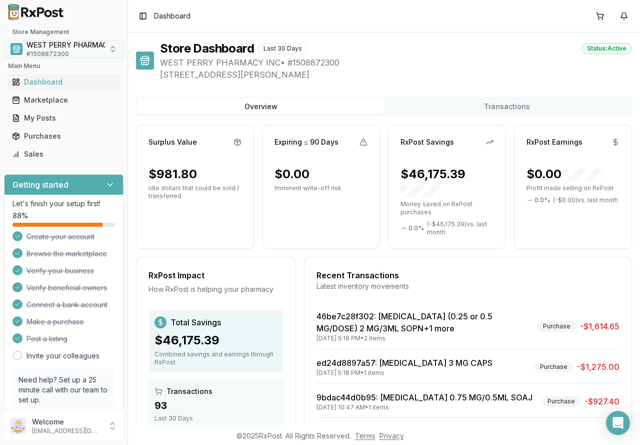
click at [72, 51] on div "WEST PERRY PHARMACY INC # 1508872300" at bounding box center [77, 49] width 101 height 18
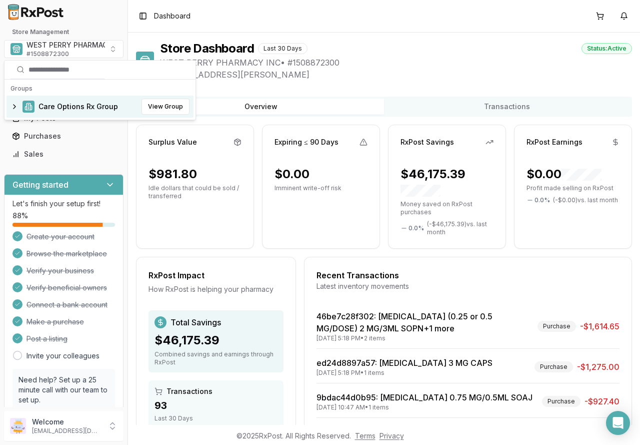
click at [69, 103] on span "Care Options Rx Group" at bounding box center [79, 107] width 80 height 10
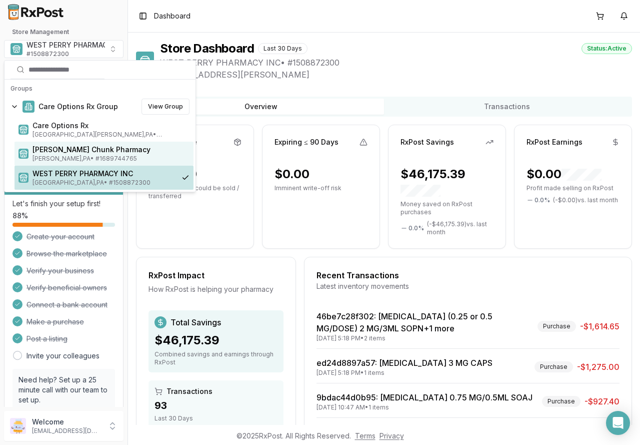
click at [66, 158] on span "Jim Thorpe , PA • # 1689744765" at bounding box center [111, 159] width 157 height 8
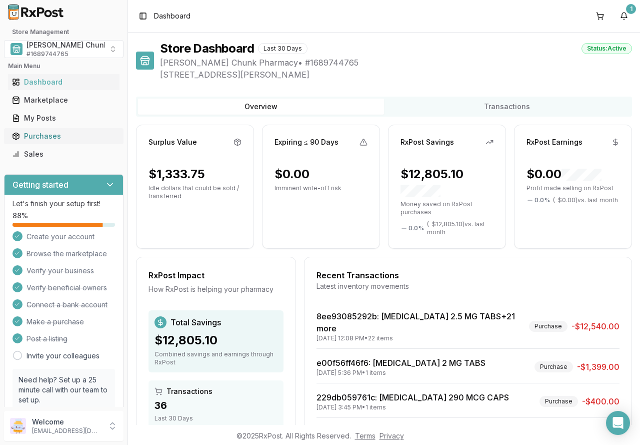
click at [51, 135] on div "Purchases" at bounding box center [64, 136] width 104 height 10
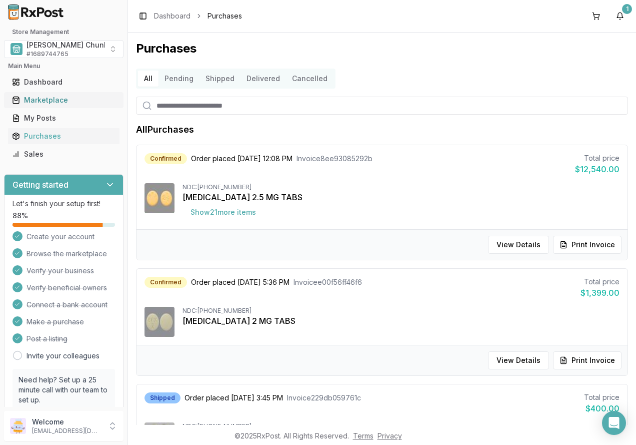
click at [48, 99] on div "Marketplace" at bounding box center [64, 100] width 104 height 10
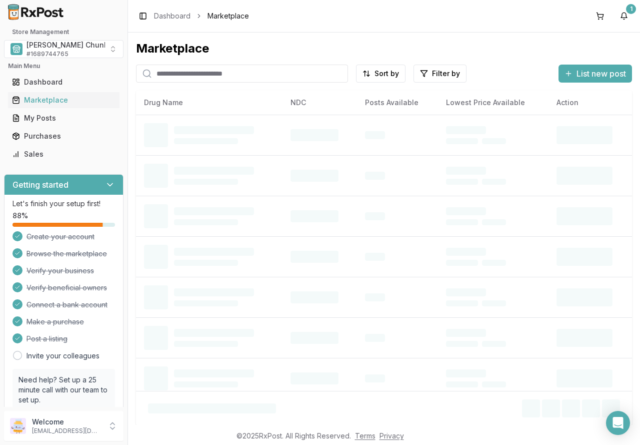
click at [189, 76] on input "search" at bounding box center [242, 74] width 212 height 18
type input "*******"
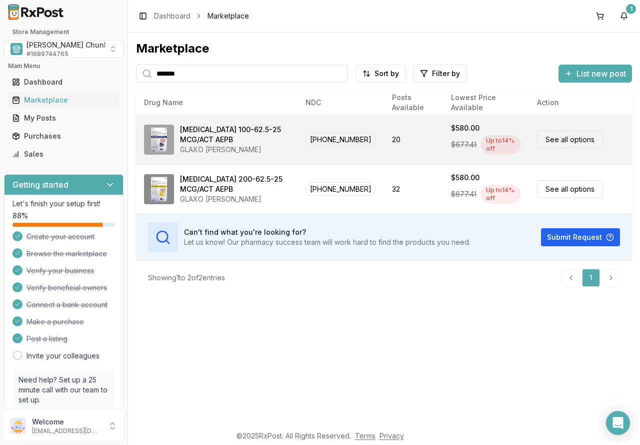
click at [220, 143] on div "[MEDICAL_DATA] 100-62.5-25 MCG/ACT AEPB" at bounding box center [235, 135] width 110 height 20
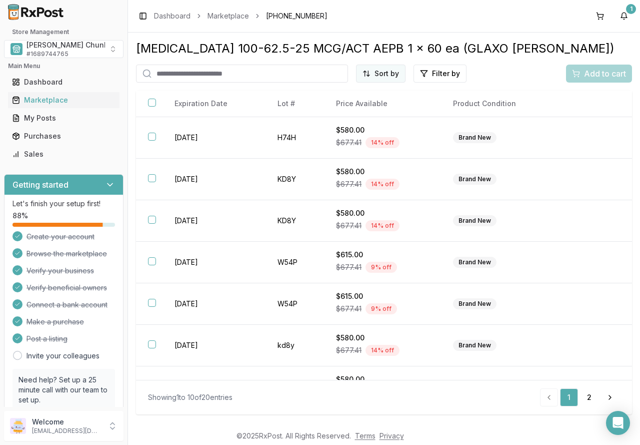
click at [385, 77] on html "Store Management Mauch Chunk Pharmacy # 1689744765 Main Menu Dashboard Marketpl…" at bounding box center [320, 222] width 640 height 445
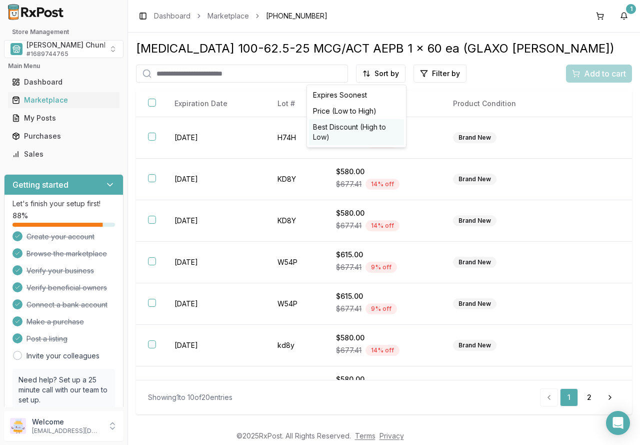
click at [375, 125] on div "Best Discount (High to Low)" at bounding box center [356, 132] width 95 height 26
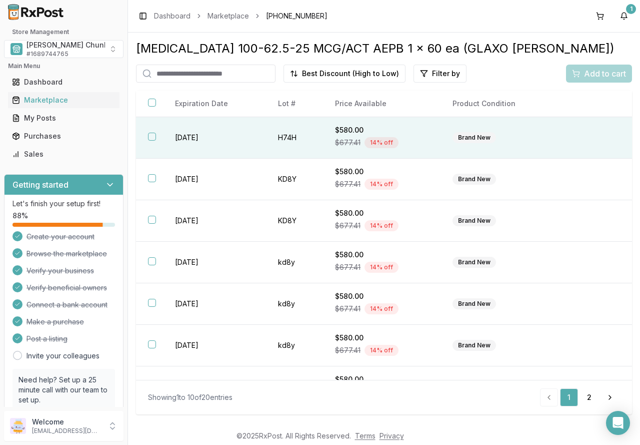
drag, startPoint x: 194, startPoint y: 140, endPoint x: 192, endPoint y: 150, distance: 10.2
click at [194, 140] on td "[DATE]" at bounding box center [214, 138] width 103 height 42
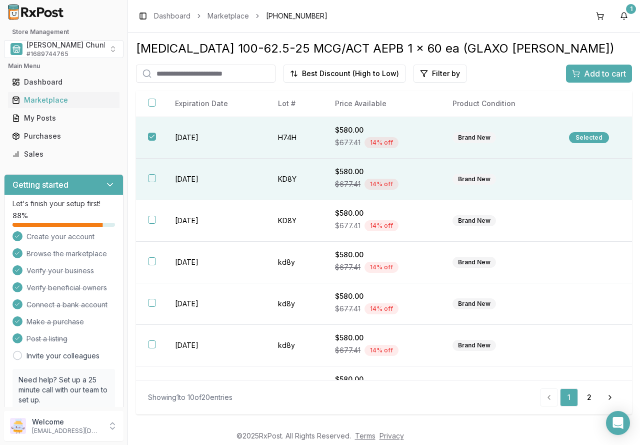
click at [186, 173] on td "[DATE]" at bounding box center [214, 180] width 103 height 42
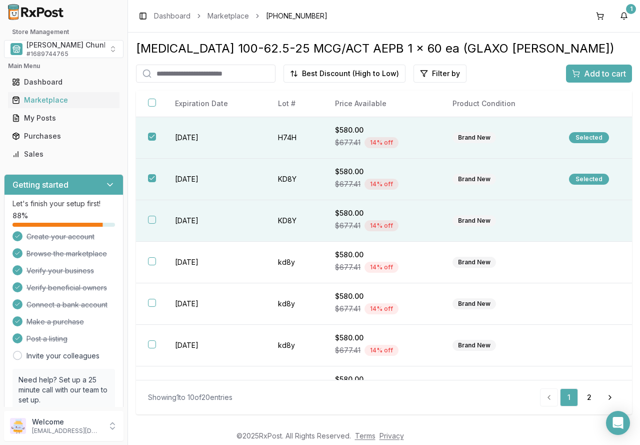
click at [197, 221] on td "[DATE]" at bounding box center [214, 221] width 103 height 42
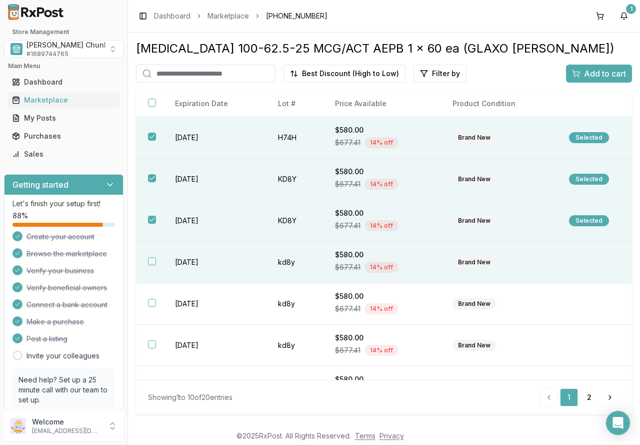
click at [192, 256] on td "2027-04-01" at bounding box center [214, 263] width 103 height 42
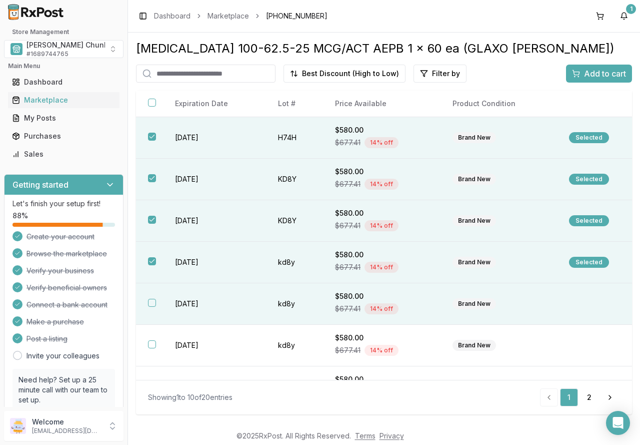
click at [185, 298] on td "2027-04-01" at bounding box center [214, 304] width 103 height 42
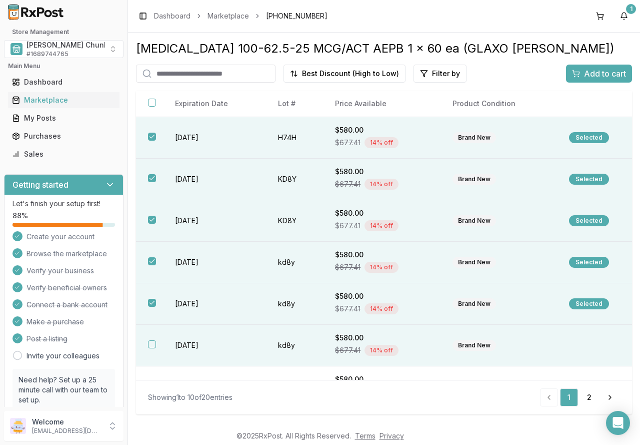
click at [189, 341] on td "2027-04-01" at bounding box center [214, 346] width 103 height 42
click at [586, 73] on span "Add to cart" at bounding box center [605, 74] width 42 height 12
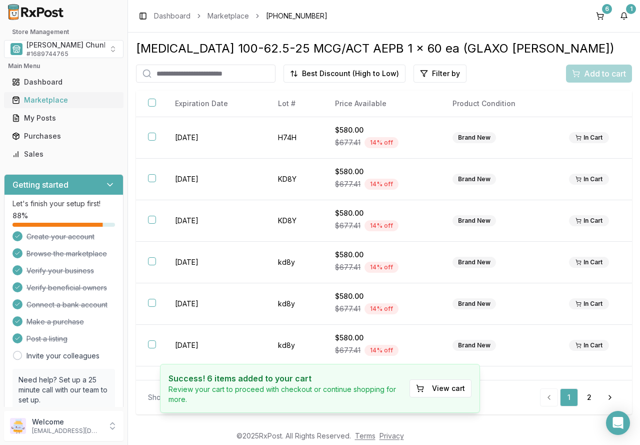
click at [36, 96] on div "Marketplace" at bounding box center [64, 100] width 104 height 10
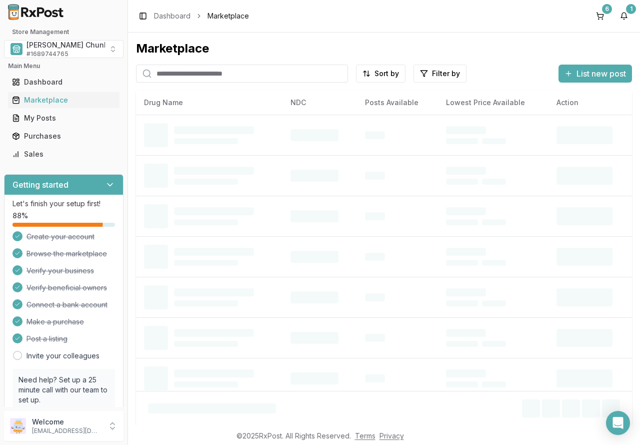
click at [180, 74] on input "search" at bounding box center [242, 74] width 212 height 18
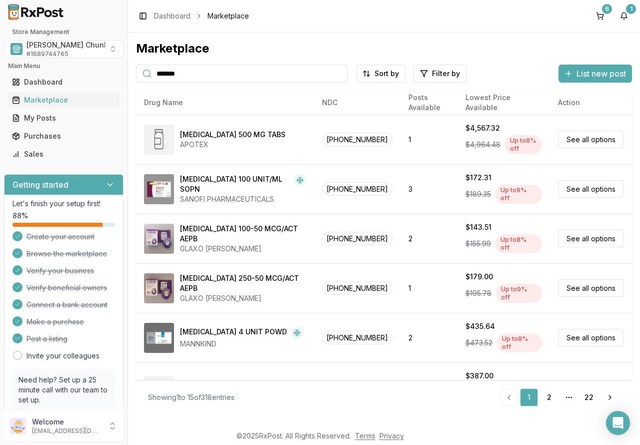
type input "*******"
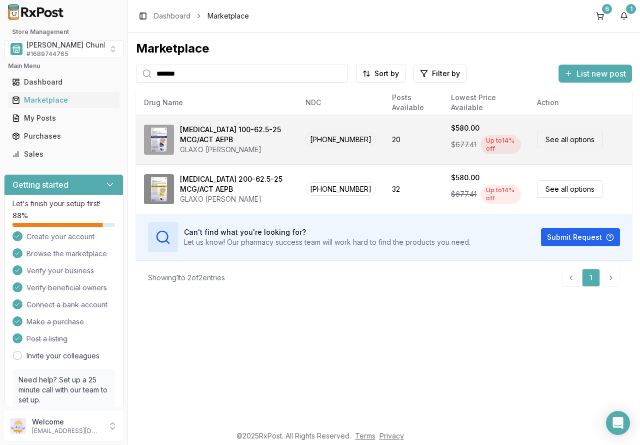
click at [236, 141] on div "[MEDICAL_DATA] 100-62.5-25 MCG/ACT AEPB" at bounding box center [235, 135] width 110 height 20
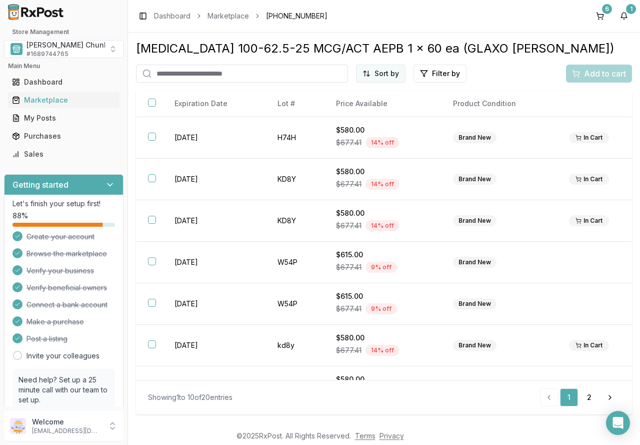
click at [377, 69] on html "Store Management Mauch Chunk Pharmacy # 1689744765 Main Menu Dashboard Marketpl…" at bounding box center [320, 222] width 640 height 445
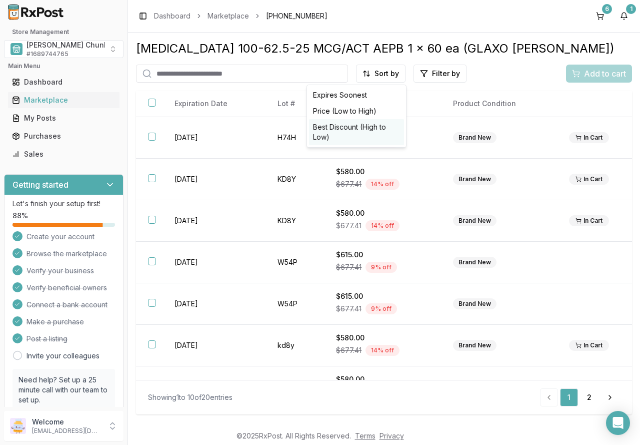
click at [366, 135] on div "Best Discount (High to Low)" at bounding box center [356, 132] width 95 height 26
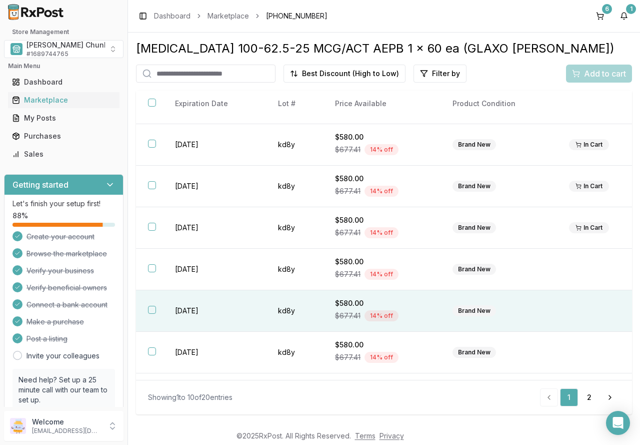
scroll to position [150, 0]
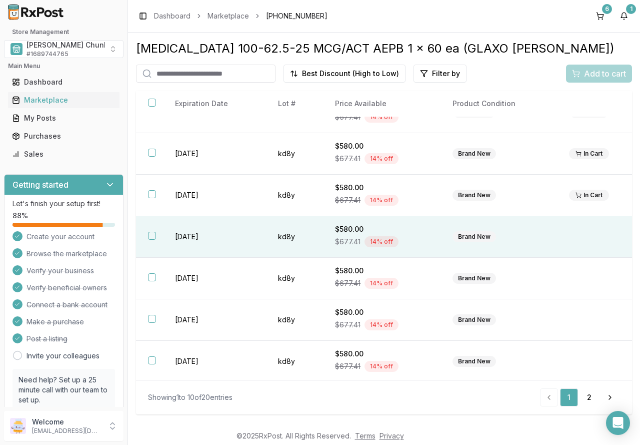
click at [184, 234] on td "2027-04-01" at bounding box center [214, 237] width 103 height 42
click at [595, 71] on span "Add to cart" at bounding box center [605, 74] width 42 height 12
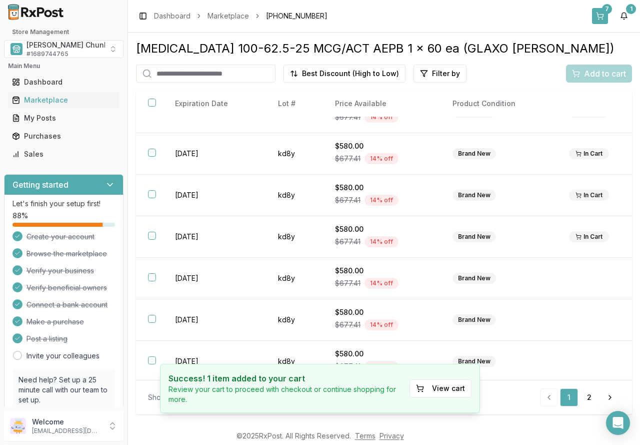
click at [606, 20] on button "7" at bounding box center [600, 16] width 16 height 16
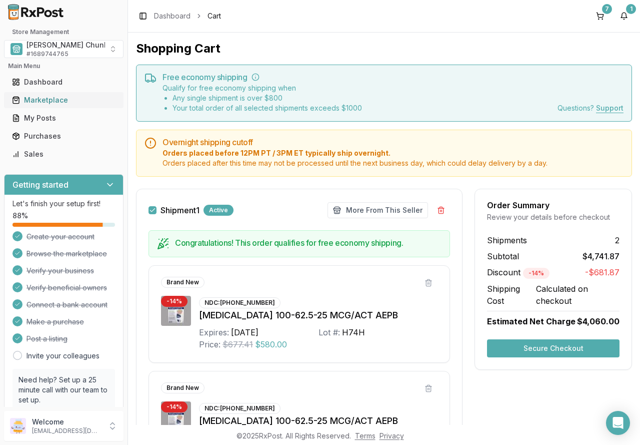
click at [49, 105] on div "Marketplace" at bounding box center [64, 100] width 104 height 10
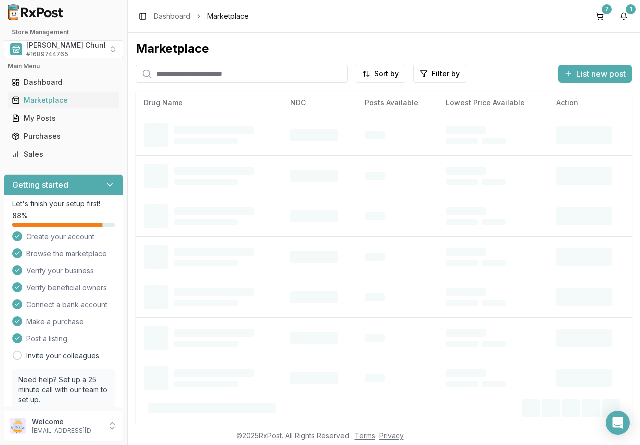
click at [178, 76] on input "search" at bounding box center [242, 74] width 212 height 18
type input "******"
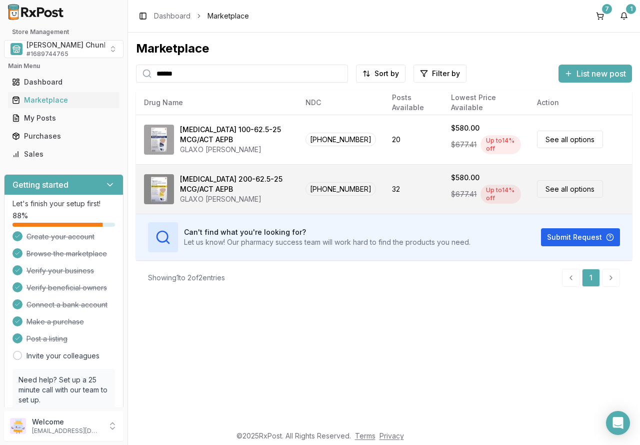
click at [214, 190] on div "[MEDICAL_DATA] 200-62.5-25 MCG/ACT AEPB" at bounding box center [235, 184] width 110 height 20
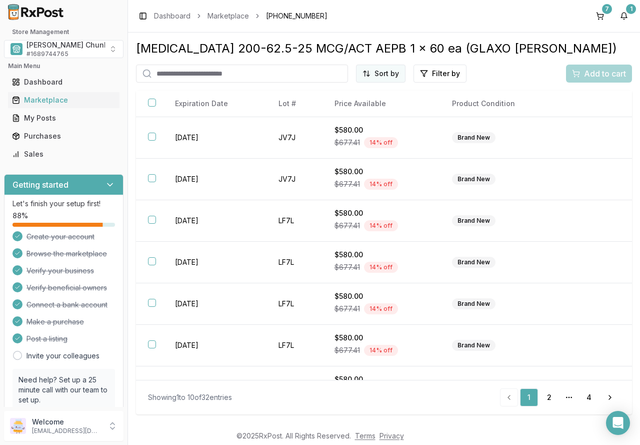
click at [369, 73] on html "Store Management Mauch Chunk Pharmacy # 1689744765 Main Menu Dashboard Marketpl…" at bounding box center [320, 222] width 640 height 445
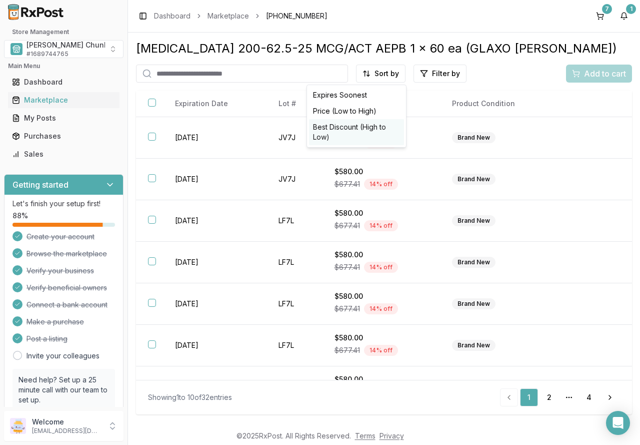
click at [370, 130] on div "Best Discount (High to Low)" at bounding box center [356, 132] width 95 height 26
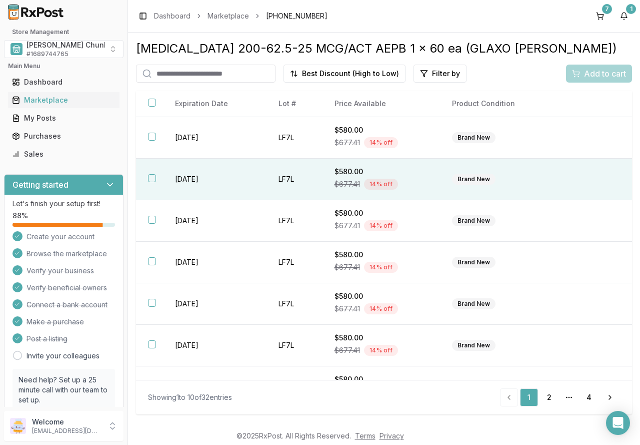
drag, startPoint x: 337, startPoint y: 138, endPoint x: 336, endPoint y: 169, distance: 31.5
click at [337, 139] on span "$677.41" at bounding box center [348, 143] width 26 height 10
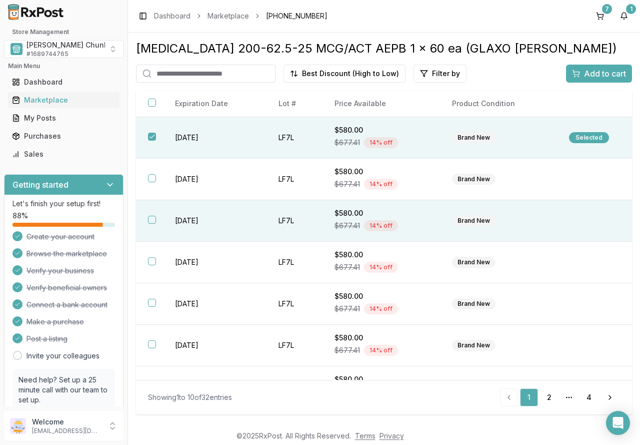
drag, startPoint x: 337, startPoint y: 173, endPoint x: 336, endPoint y: 216, distance: 43.0
click at [337, 177] on td "$580.00 $677.41 14 % off" at bounding box center [382, 180] width 118 height 42
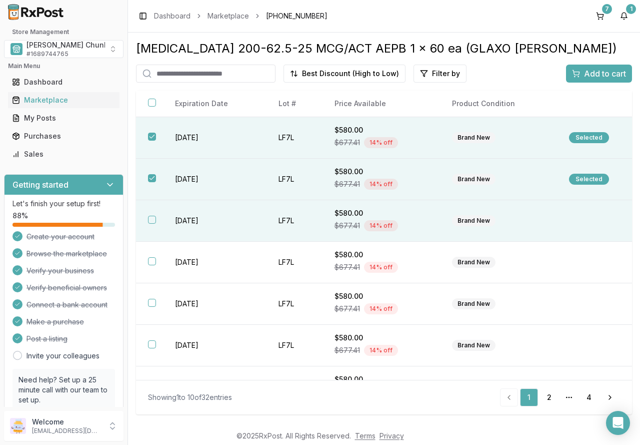
click at [336, 220] on div "$677.41 14 % off" at bounding box center [382, 225] width 94 height 15
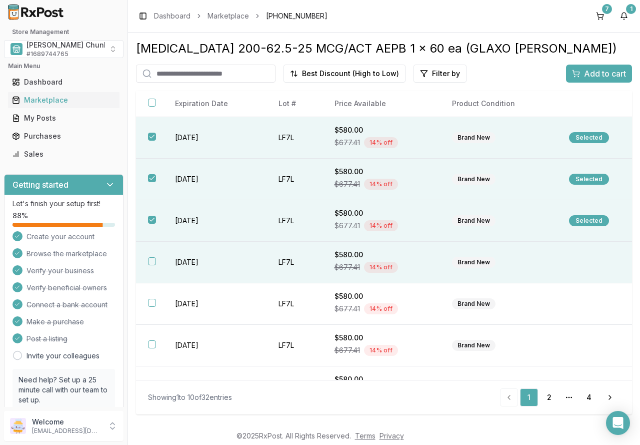
click at [345, 259] on div "$580.00" at bounding box center [382, 255] width 94 height 10
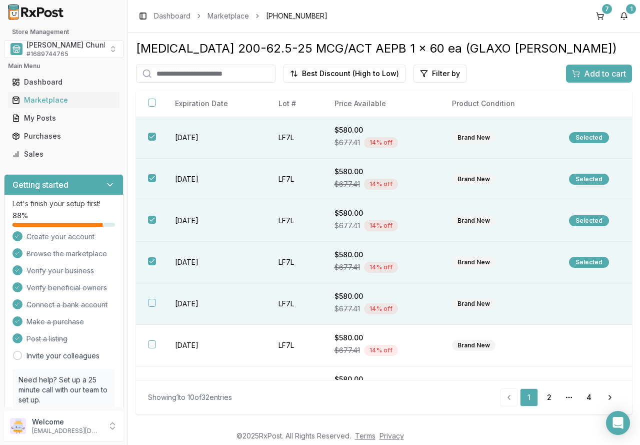
click at [339, 305] on span "$677.41" at bounding box center [348, 309] width 26 height 10
click at [577, 74] on div "Add to cart" at bounding box center [599, 74] width 54 height 12
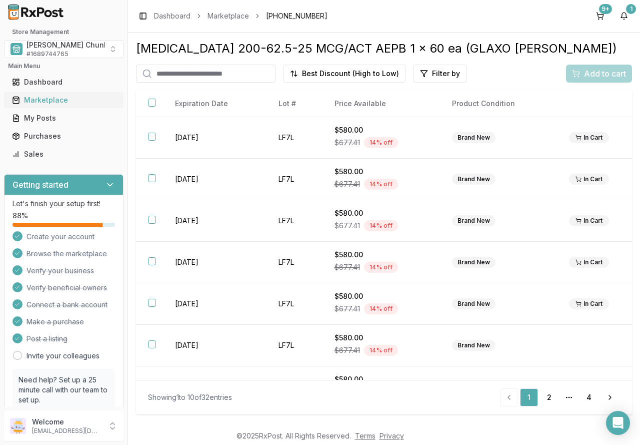
click at [32, 96] on div "Marketplace" at bounding box center [64, 100] width 104 height 10
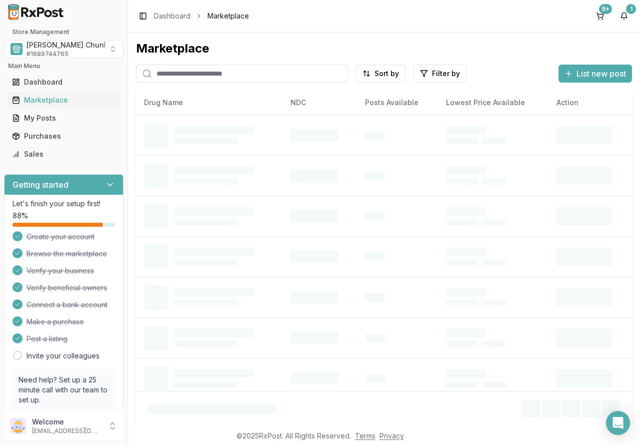
click at [171, 74] on input "search" at bounding box center [242, 74] width 212 height 18
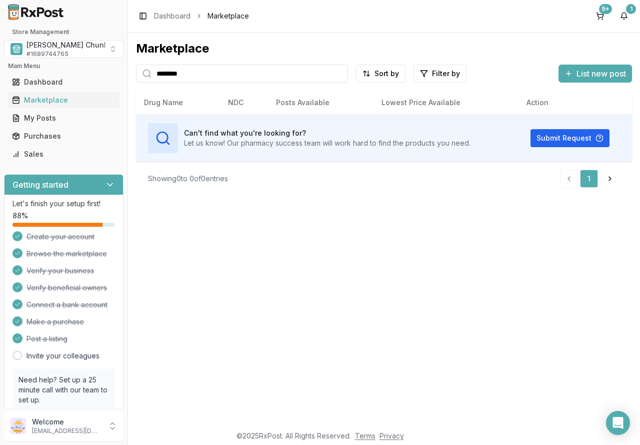
drag, startPoint x: 198, startPoint y: 71, endPoint x: 100, endPoint y: 70, distance: 98.0
click at [100, 70] on div "Store Management Mauch Chunk Pharmacy # 1689744765 Main Menu Dashboard Marketpl…" at bounding box center [320, 222] width 640 height 445
type input "*******"
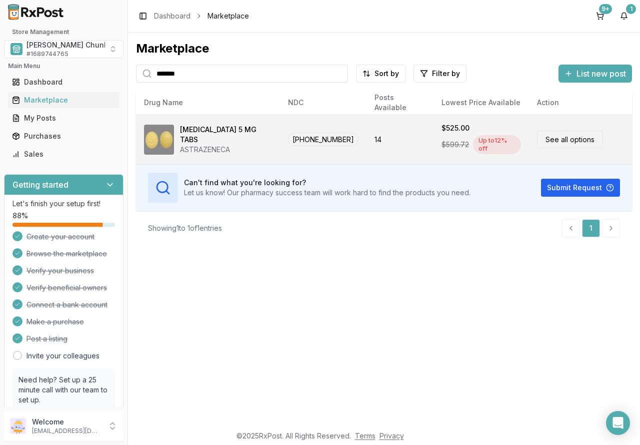
click at [231, 145] on div "ASTRAZENECA" at bounding box center [226, 150] width 92 height 10
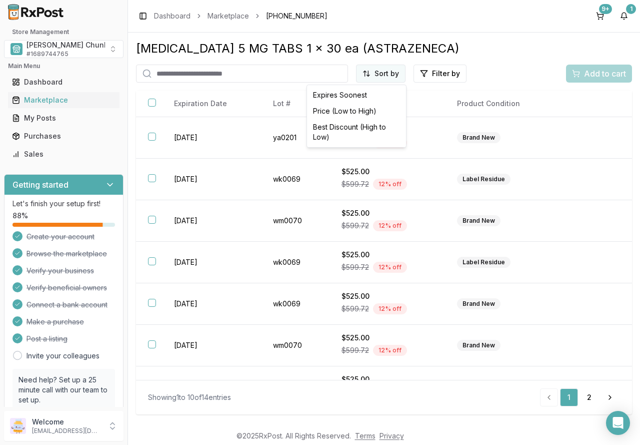
click at [383, 74] on html "Store Management Mauch Chunk Pharmacy # 1689744765 Main Menu Dashboard Marketpl…" at bounding box center [320, 222] width 640 height 445
click at [371, 128] on div "Best Discount (High to Low)" at bounding box center [356, 132] width 95 height 26
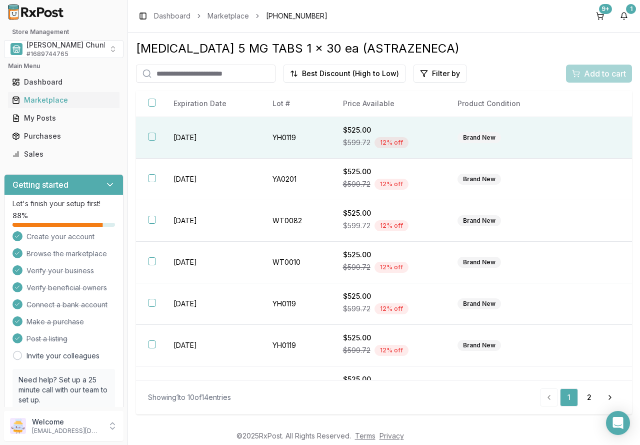
click at [280, 137] on td "YH0119" at bounding box center [296, 138] width 71 height 42
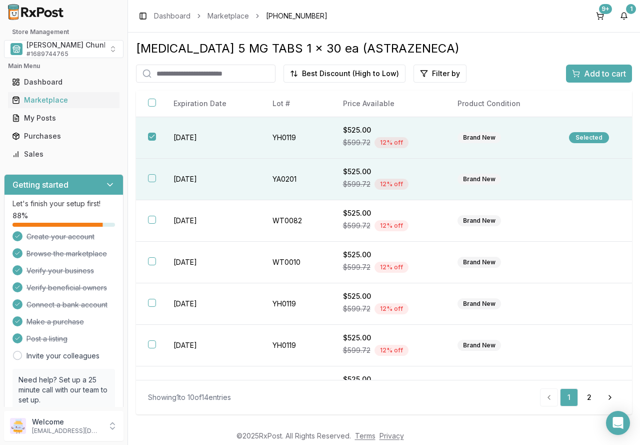
click at [282, 176] on td "YA0201" at bounding box center [296, 180] width 71 height 42
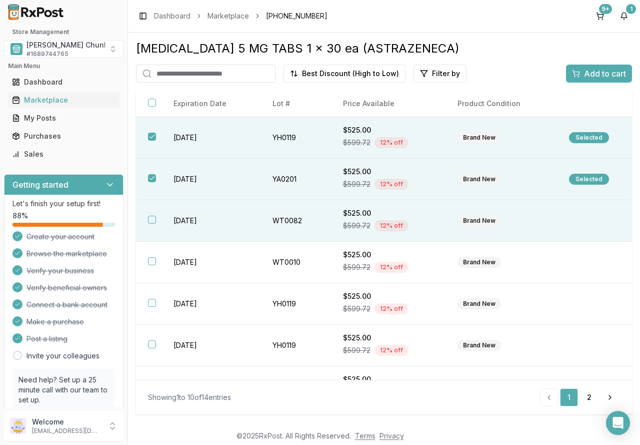
click at [282, 216] on td "WT0082" at bounding box center [296, 221] width 71 height 42
drag, startPoint x: 593, startPoint y: 77, endPoint x: 493, endPoint y: 71, distance: 100.2
click at [593, 76] on span "Add to cart" at bounding box center [605, 74] width 42 height 12
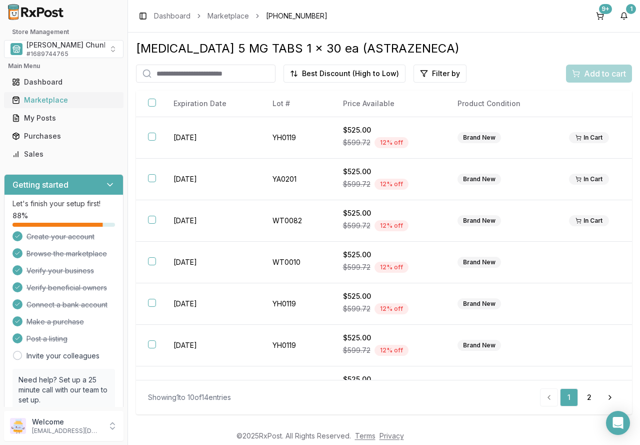
click at [53, 103] on div "Marketplace" at bounding box center [64, 100] width 104 height 10
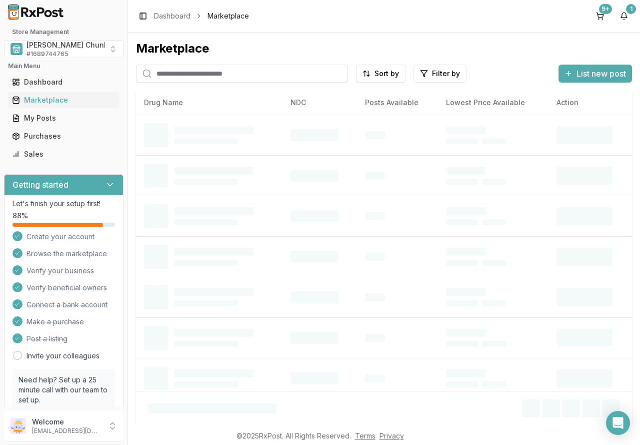
click at [178, 72] on input "search" at bounding box center [242, 74] width 212 height 18
type input "*******"
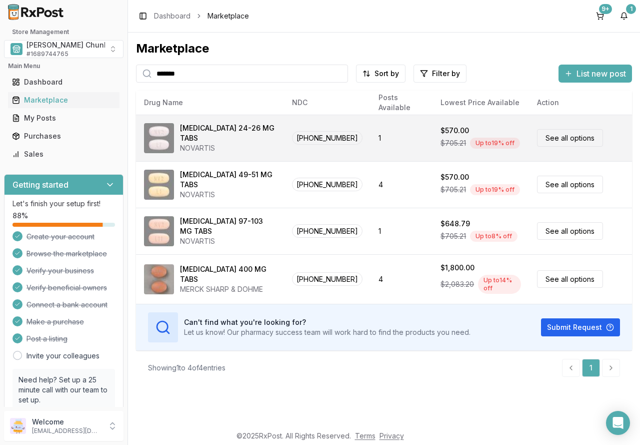
click at [236, 144] on div "NOVARTIS" at bounding box center [228, 148] width 96 height 10
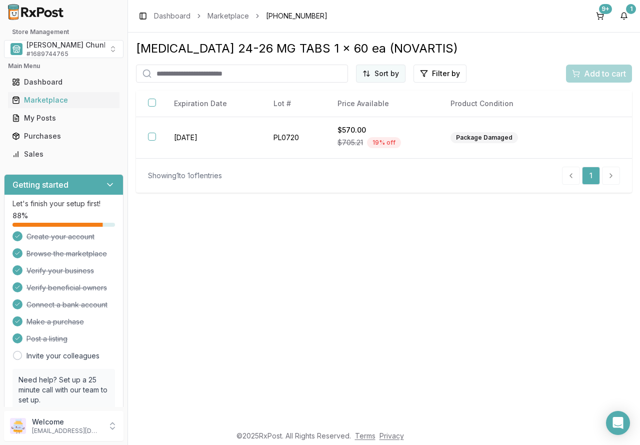
click at [373, 70] on html "Store Management Mauch Chunk Pharmacy # 1689744765 Main Menu Dashboard Marketpl…" at bounding box center [320, 222] width 640 height 445
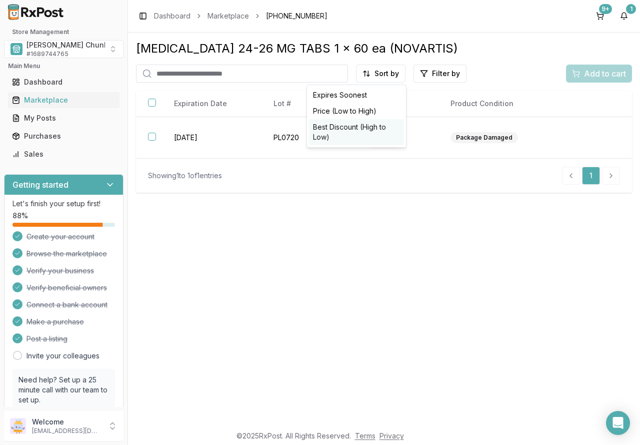
click at [367, 127] on div "Best Discount (High to Low)" at bounding box center [356, 132] width 95 height 26
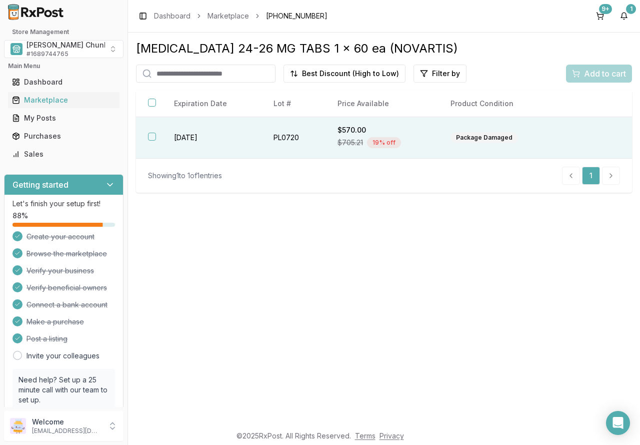
click at [268, 138] on td "PL0720" at bounding box center [294, 138] width 64 height 42
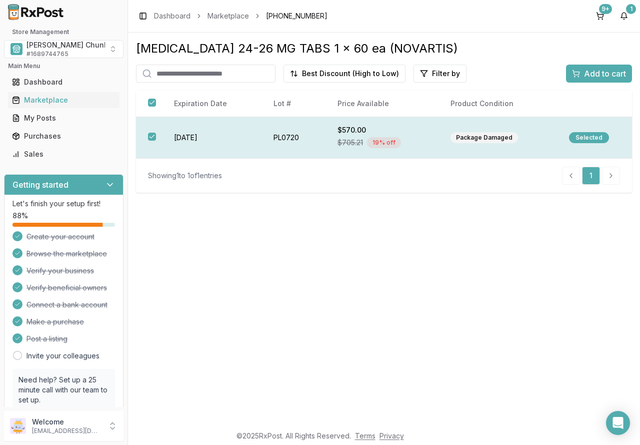
click at [151, 140] on button "button" at bounding box center [152, 137] width 8 height 8
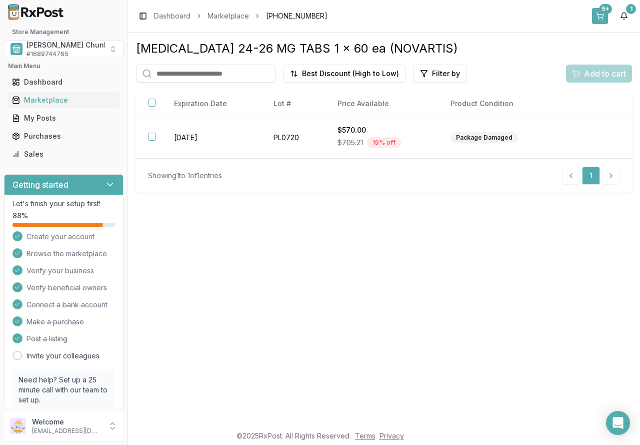
click at [600, 15] on button "9+" at bounding box center [600, 16] width 16 height 16
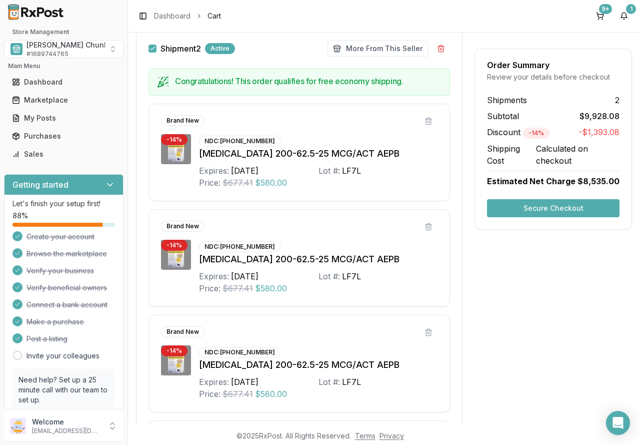
scroll to position [1100, 0]
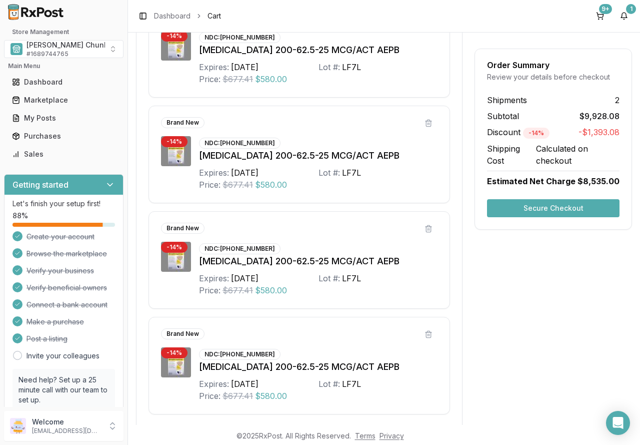
click at [557, 209] on button "Secure Checkout" at bounding box center [553, 208] width 133 height 18
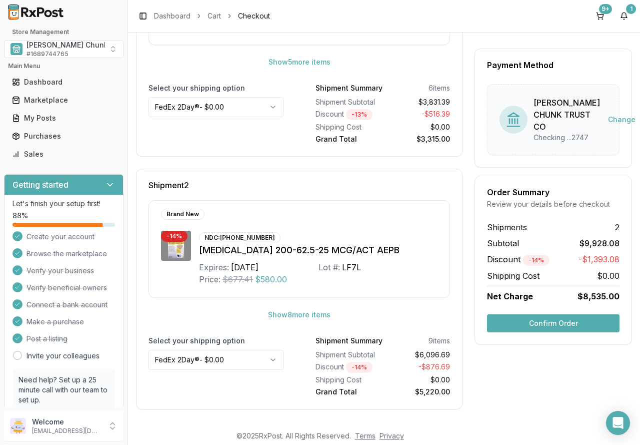
scroll to position [268, 0]
click at [536, 332] on button "Confirm Order" at bounding box center [553, 323] width 133 height 18
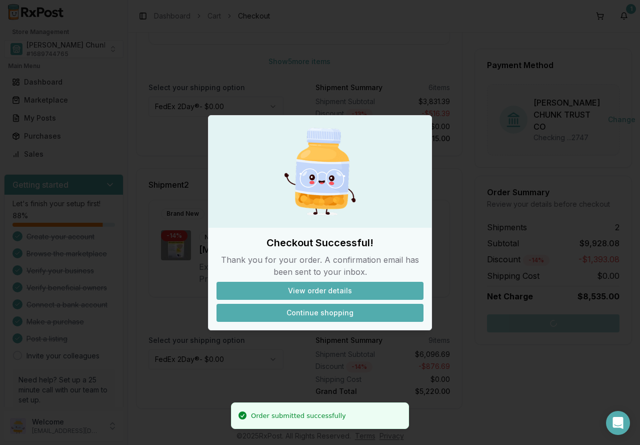
click at [331, 315] on button "Continue shopping" at bounding box center [320, 313] width 207 height 18
